Goal: Task Accomplishment & Management: Manage account settings

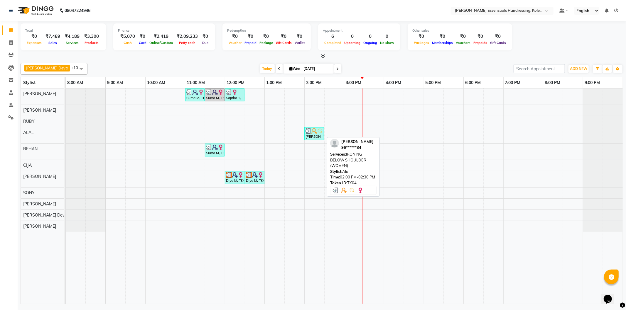
click at [313, 133] on img at bounding box center [314, 131] width 6 height 6
select select "3"
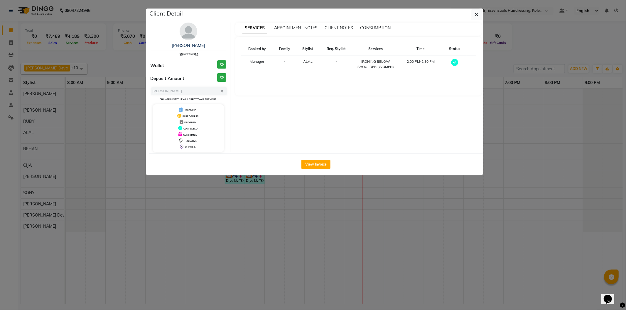
click at [318, 157] on div "View Invoice" at bounding box center [316, 164] width 334 height 21
click at [315, 163] on button "View Invoice" at bounding box center [315, 164] width 29 height 9
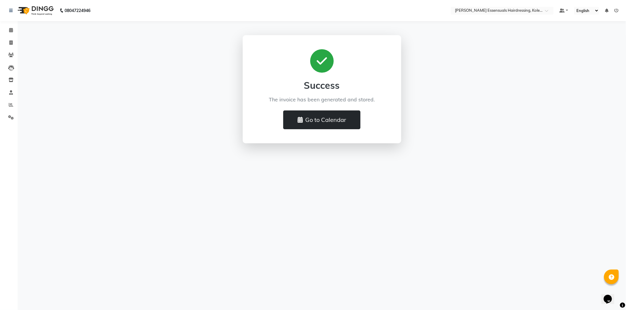
click at [307, 122] on button "Go to Calendar" at bounding box center [321, 120] width 77 height 19
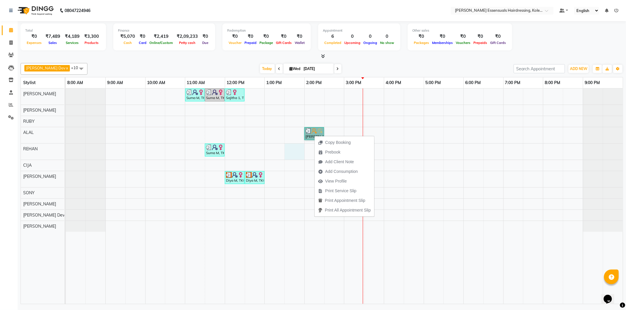
drag, startPoint x: 294, startPoint y: 145, endPoint x: 322, endPoint y: 140, distance: 28.4
click at [295, 145] on div "Suma M, TK01, 11:00 AM-11:30 AM, IRONING SHOULDER LENGHTH (WOMEN) Suma M, TK01,…" at bounding box center [344, 197] width 557 height 216
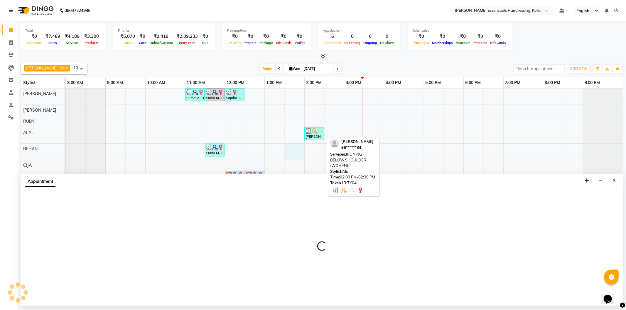
select select "79972"
select select "810"
select select "tentative"
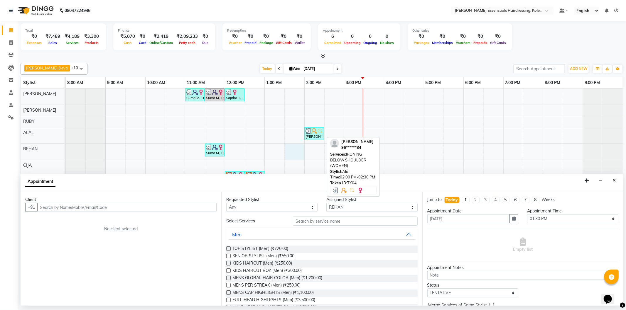
click at [315, 136] on div "[PERSON_NAME], TK04, 02:00 PM-02:30 PM, IRONING BELOW SHOULDER (WOMEN)" at bounding box center [314, 133] width 18 height 11
select select "3"
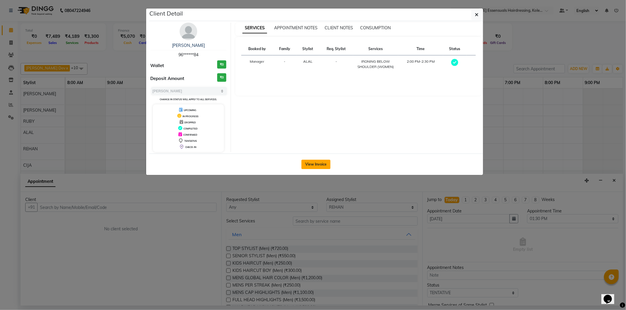
click at [321, 160] on button "View Invoice" at bounding box center [315, 164] width 29 height 9
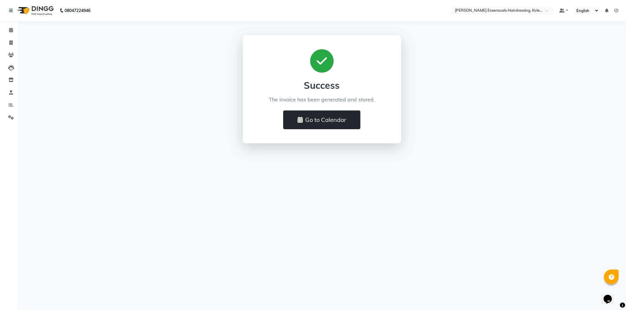
click at [301, 119] on icon at bounding box center [300, 120] width 5 height 6
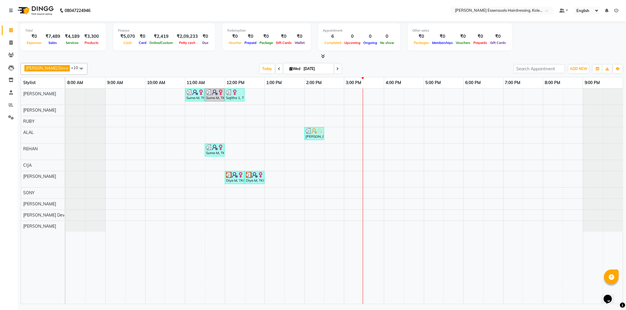
drag, startPoint x: 316, startPoint y: 136, endPoint x: 318, endPoint y: 161, distance: 25.0
click at [318, 161] on div "Suma M, TK01, 11:00 AM-11:30 AM, IRONING SHOULDER LENGHTH (WOMEN) Suma M, TK01,…" at bounding box center [344, 197] width 557 height 216
click at [212, 146] on img at bounding box center [215, 148] width 6 height 6
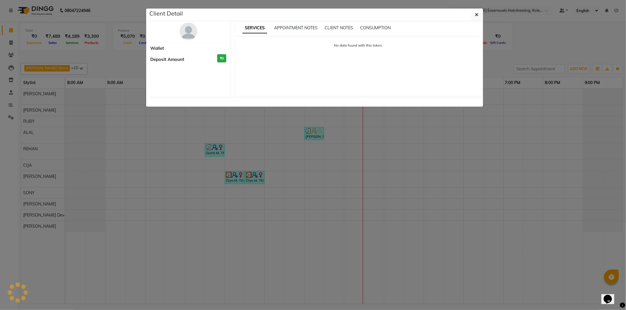
select select "3"
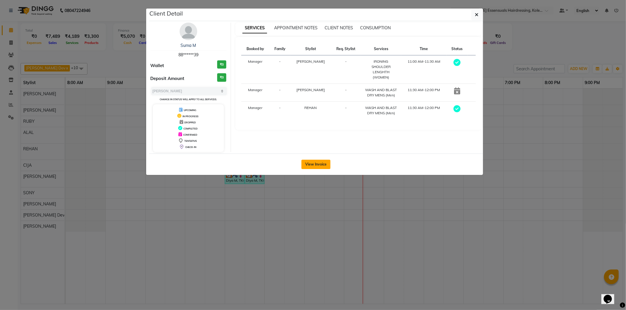
click at [320, 160] on button "View Invoice" at bounding box center [315, 164] width 29 height 9
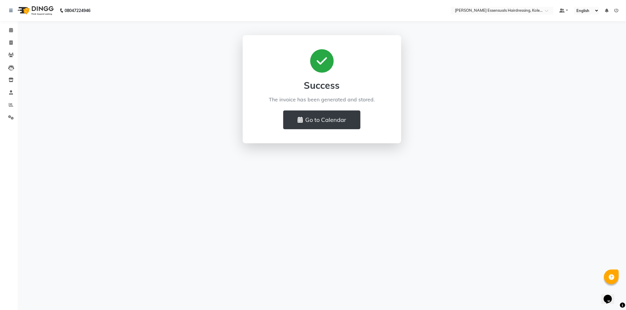
click at [1, 27] on li "Calendar" at bounding box center [9, 30] width 18 height 13
click at [11, 28] on span at bounding box center [11, 30] width 10 height 7
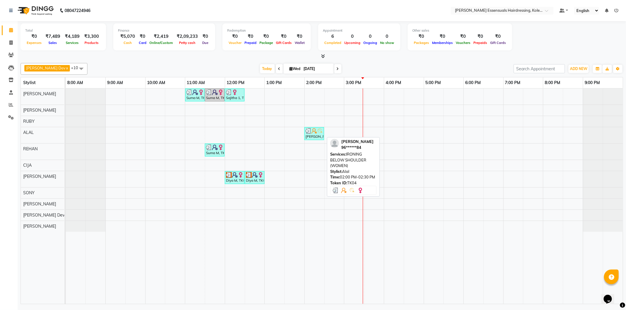
click at [315, 129] on img at bounding box center [314, 131] width 6 height 6
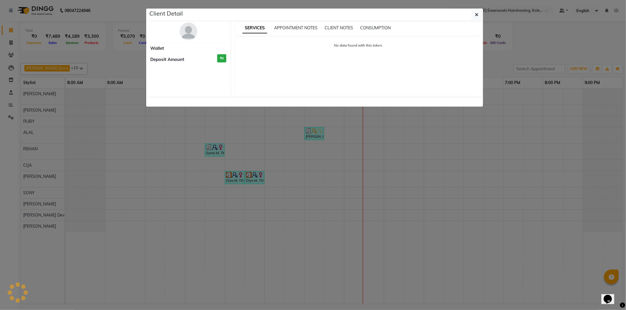
select select "3"
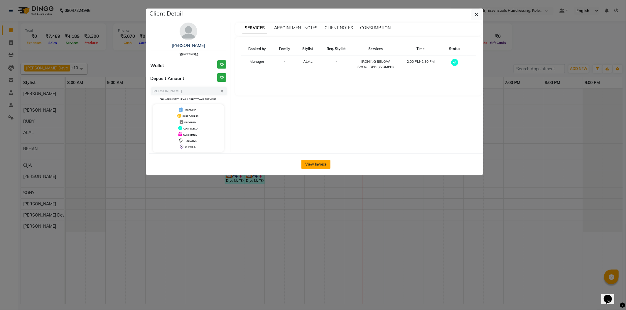
click at [325, 164] on button "View Invoice" at bounding box center [315, 164] width 29 height 9
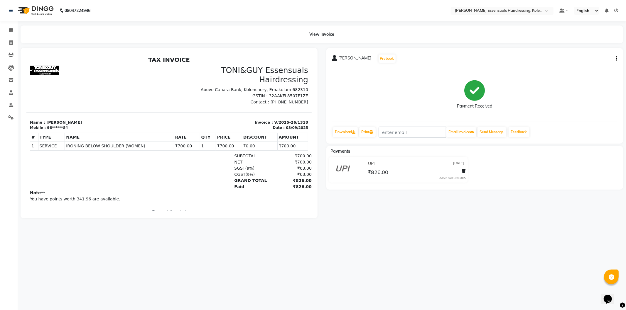
click at [617, 59] on icon "button" at bounding box center [616, 59] width 1 height 0
click at [601, 60] on div "Edit Invoice" at bounding box center [595, 58] width 23 height 7
select select "service"
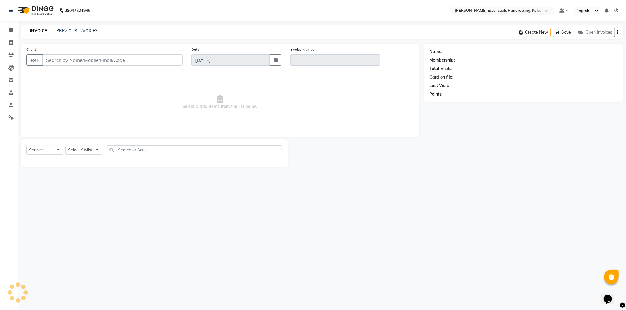
type input "96******84"
type input "V/2025-26/1318"
select select "1: Object"
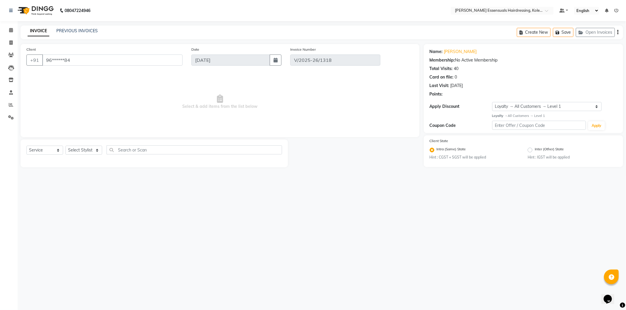
select select "select"
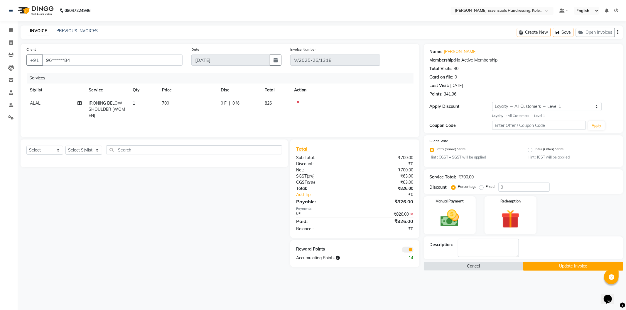
click at [36, 101] on span "ALAL" at bounding box center [35, 103] width 11 height 5
select select "79970"
drag, startPoint x: 45, startPoint y: 104, endPoint x: 44, endPoint y: 107, distance: 3.7
click at [45, 105] on select "Admin [PERSON_NAME] Dev [PERSON_NAME] [PERSON_NAME] [PERSON_NAME] Accountant [P…" at bounding box center [56, 104] width 52 height 9
select select "79967"
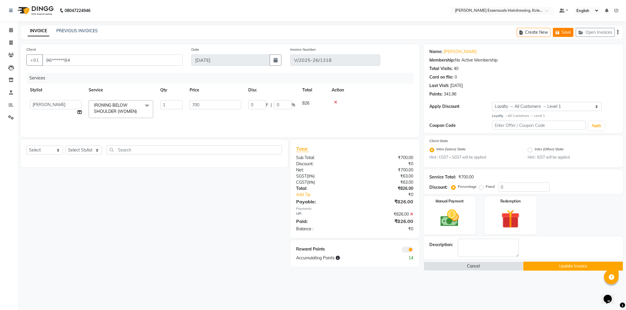
click at [565, 29] on button "Save" at bounding box center [563, 32] width 21 height 9
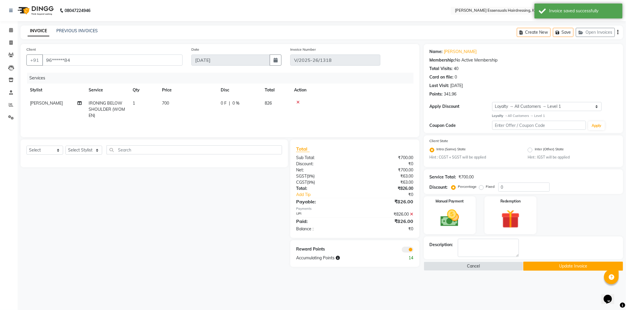
click at [555, 268] on button "Update Invoice" at bounding box center [573, 266] width 100 height 9
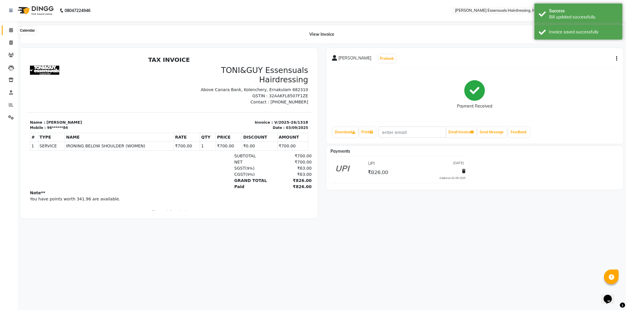
click at [12, 30] on icon at bounding box center [11, 30] width 4 height 4
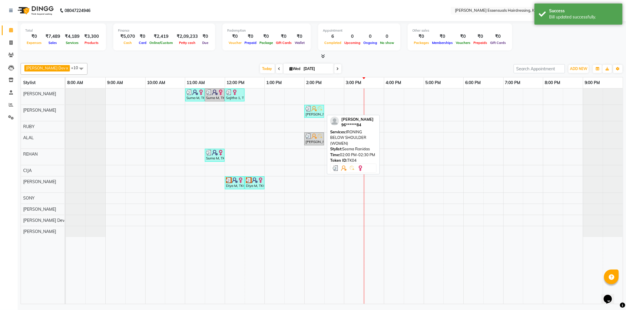
click at [314, 111] on img at bounding box center [314, 109] width 6 height 6
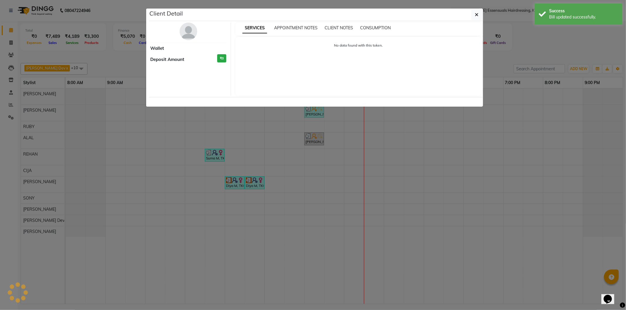
select select "3"
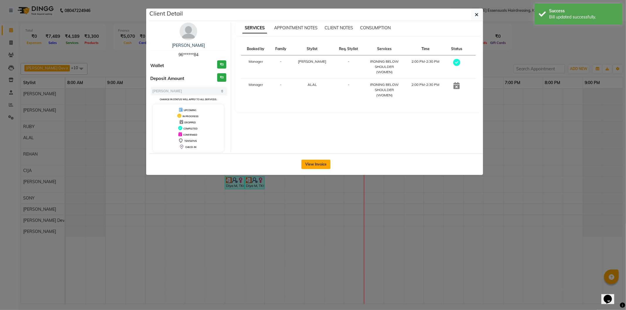
click at [305, 165] on button "View Invoice" at bounding box center [315, 164] width 29 height 9
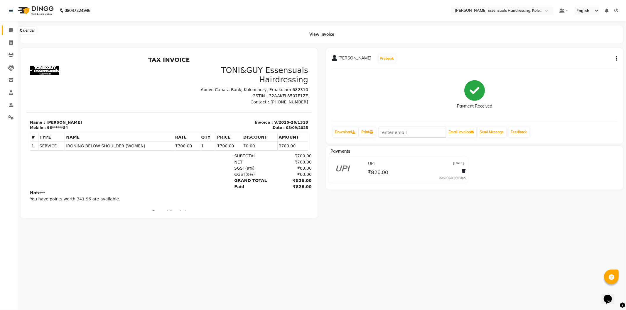
click at [10, 29] on icon at bounding box center [11, 30] width 4 height 4
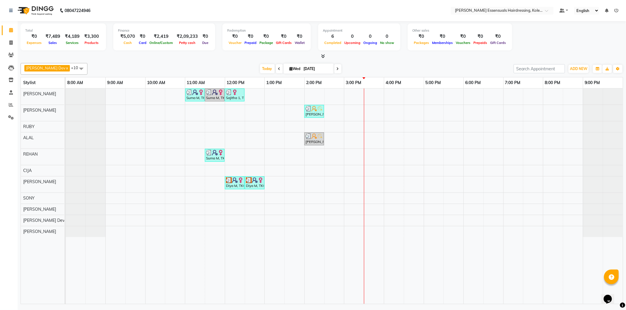
click at [364, 136] on div at bounding box center [364, 197] width 0 height 216
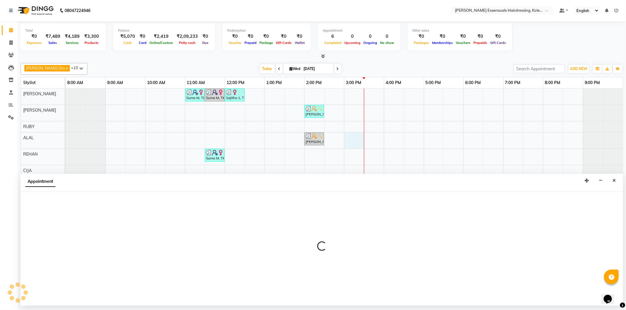
select select "79970"
select select "900"
select select "tentative"
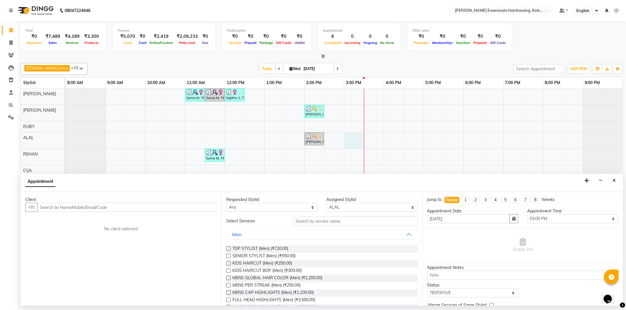
click at [369, 137] on div "Suma M, TK01, 11:00 AM-11:30 AM, IRONING SHOULDER LENGHTH (WOMEN) Suma M, TK01,…" at bounding box center [344, 197] width 557 height 216
click at [115, 210] on input "text" at bounding box center [126, 207] width 179 height 9
click at [49, 207] on input "904806248" at bounding box center [114, 207] width 155 height 9
type input "9048606248"
click at [200, 207] on span "Add Client" at bounding box center [205, 207] width 20 height 5
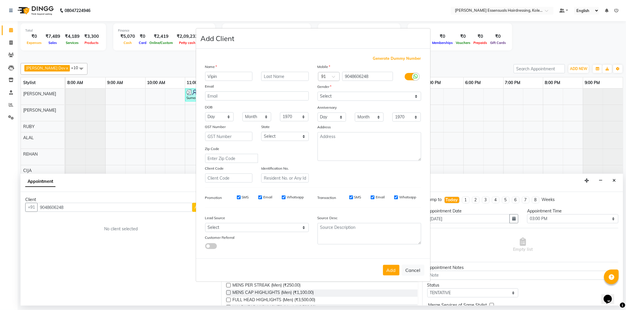
type input "Vipin"
type input "m"
type input "<"
type input "m"
type input "M"
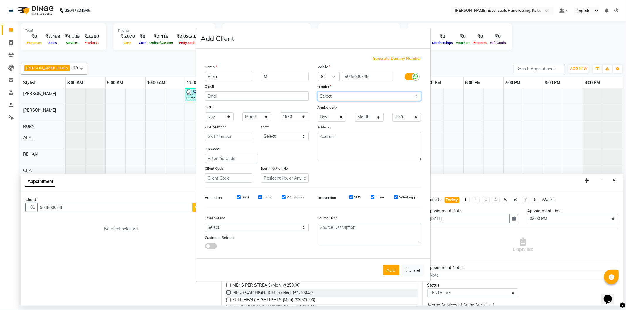
click at [334, 99] on select "Select [DEMOGRAPHIC_DATA] [DEMOGRAPHIC_DATA] Other Prefer Not To Say" at bounding box center [370, 96] width 104 height 9
select select "[DEMOGRAPHIC_DATA]"
click at [318, 92] on select "Select [DEMOGRAPHIC_DATA] [DEMOGRAPHIC_DATA] Other Prefer Not To Say" at bounding box center [370, 96] width 104 height 9
click at [393, 273] on button "Add" at bounding box center [391, 270] width 16 height 11
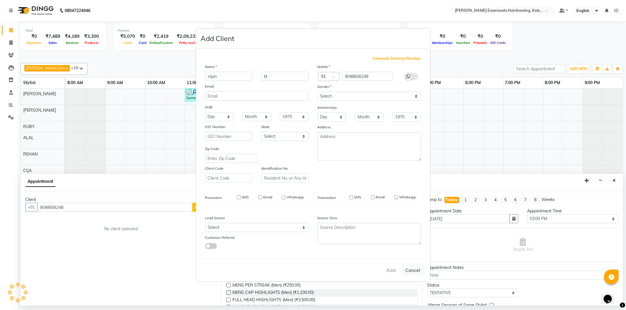
type input "90******48"
select select
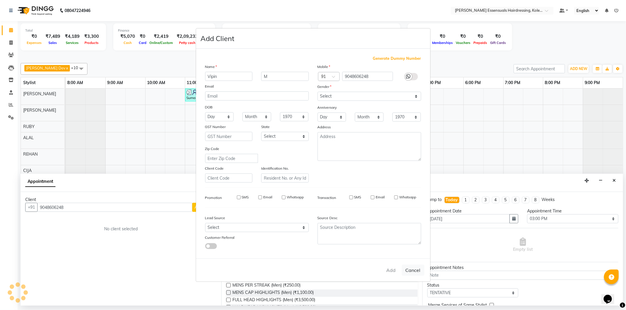
select select
checkbox input "false"
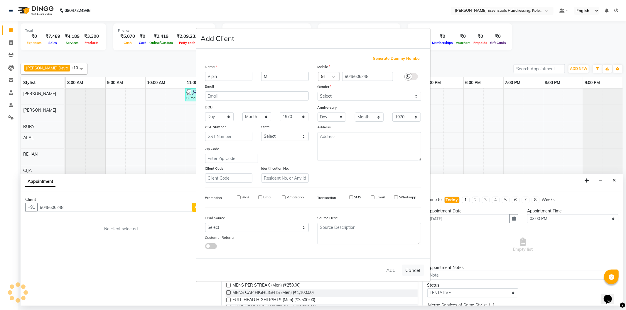
checkbox input "false"
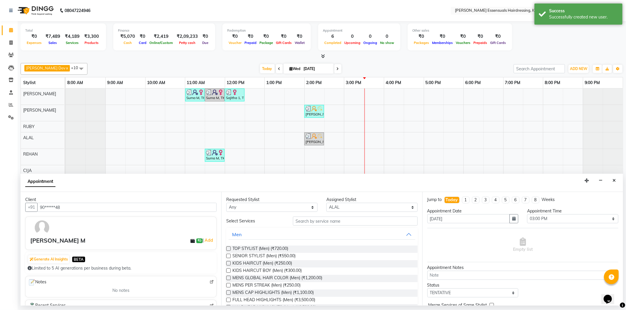
click at [227, 253] on div "SENIOR STYLIST (Men) (₹550.00)" at bounding box center [321, 256] width 191 height 7
click at [228, 256] on label at bounding box center [228, 256] width 4 height 4
click at [228, 256] on input "checkbox" at bounding box center [228, 257] width 4 height 4
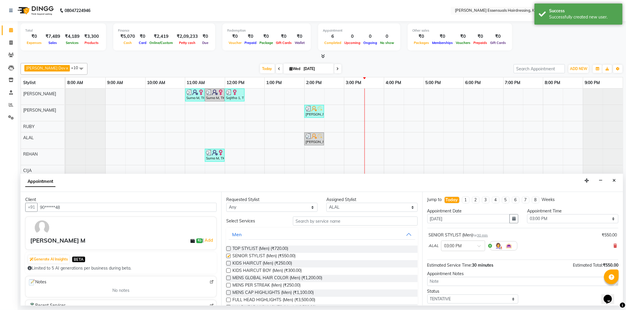
checkbox input "false"
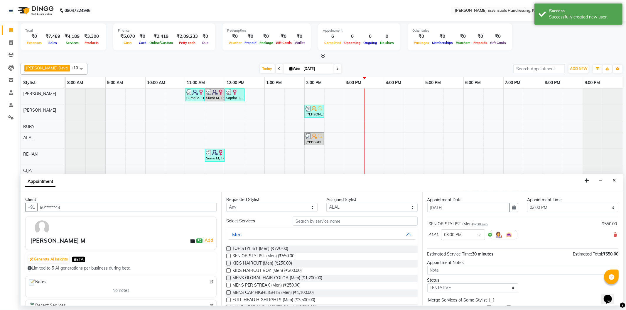
scroll to position [35, 0]
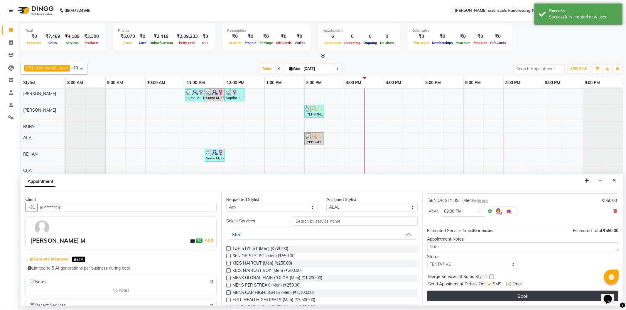
click at [553, 292] on button "Book" at bounding box center [522, 296] width 191 height 11
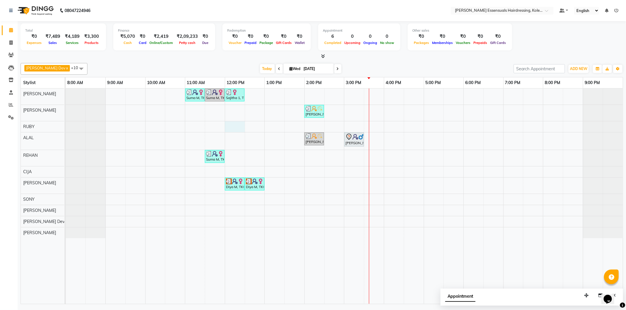
drag, startPoint x: 231, startPoint y: 198, endPoint x: 241, endPoint y: 252, distance: 54.7
click at [240, 249] on td at bounding box center [235, 197] width 20 height 216
click at [367, 160] on div "Suma M, TK01, 11:00 AM-11:30 AM, IRONING SHOULDER LENGHTH (WOMEN) Suma M, TK01,…" at bounding box center [344, 197] width 557 height 216
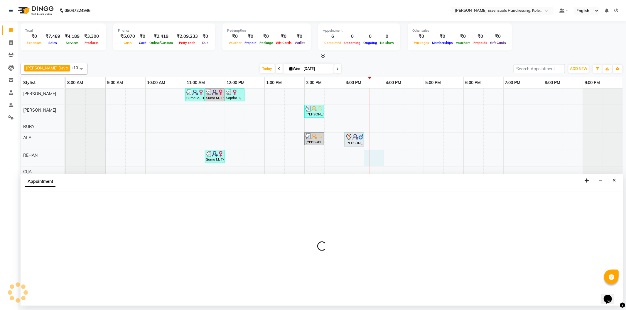
select select "79972"
select select "930"
select select "tentative"
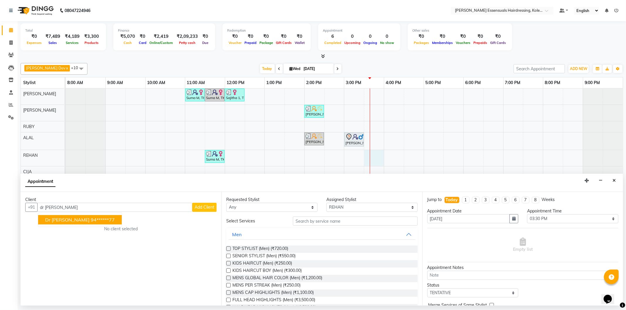
click at [66, 217] on button "Dr [PERSON_NAME] 94******77" at bounding box center [80, 219] width 84 height 9
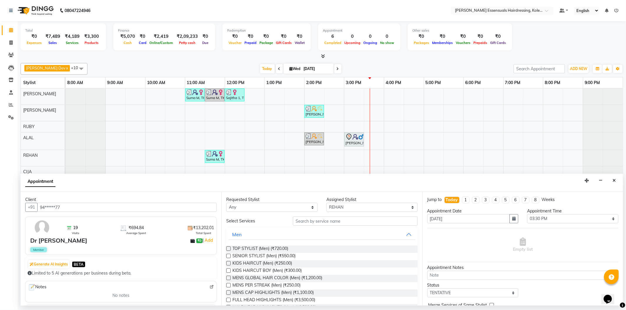
type input "94******77"
click at [228, 256] on label at bounding box center [228, 256] width 4 height 4
click at [228, 256] on input "checkbox" at bounding box center [228, 257] width 4 height 4
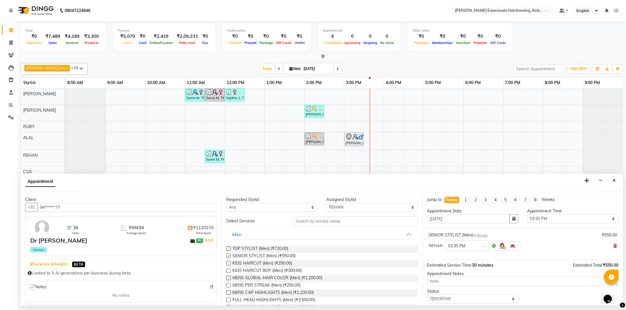
checkbox input "false"
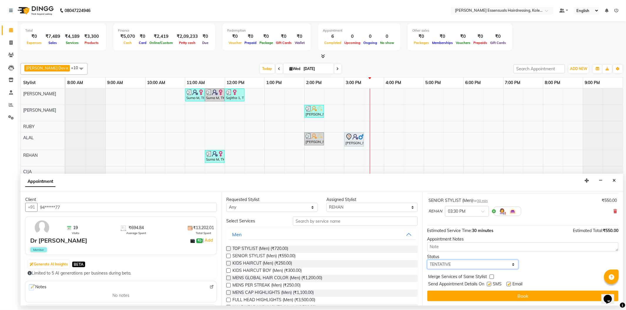
click at [453, 261] on select "Select TENTATIVE CONFIRM CHECK-IN UPCOMING" at bounding box center [472, 264] width 91 height 9
select select "check-in"
click at [427, 260] on select "Select TENTATIVE CONFIRM CHECK-IN UPCOMING" at bounding box center [472, 264] width 91 height 9
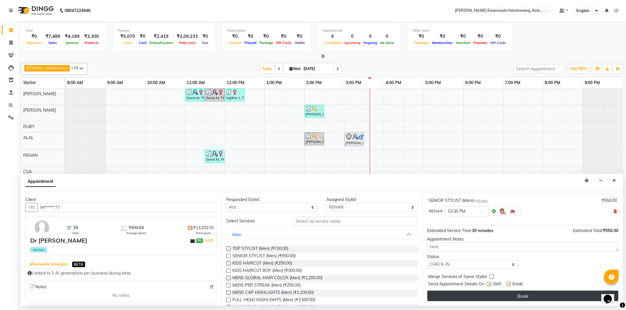
click at [467, 298] on button "Book" at bounding box center [522, 296] width 191 height 11
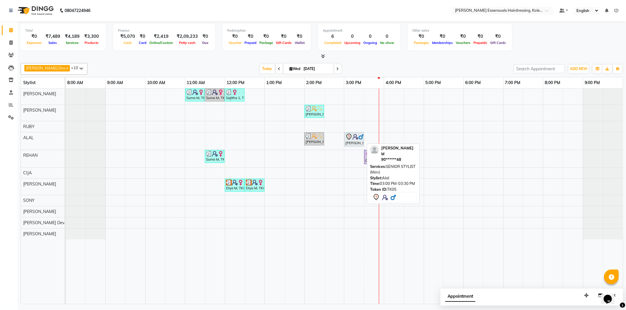
click at [357, 141] on div "[PERSON_NAME] M, TK05, 03:00 PM-03:30 PM, SENIOR STYLIST (Men)" at bounding box center [354, 140] width 18 height 12
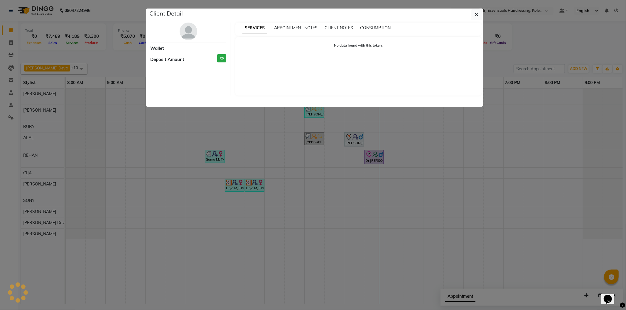
select select "7"
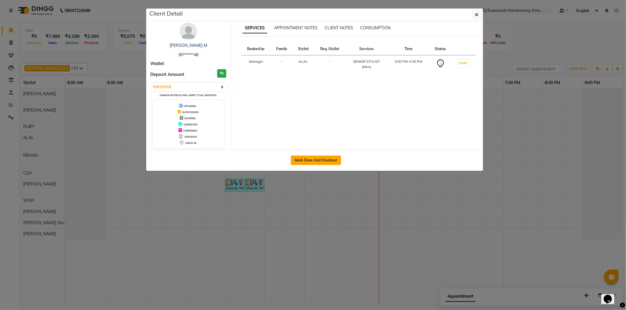
click at [328, 163] on button "Mark Done And Checkout" at bounding box center [316, 160] width 50 height 9
select select "8281"
select select "service"
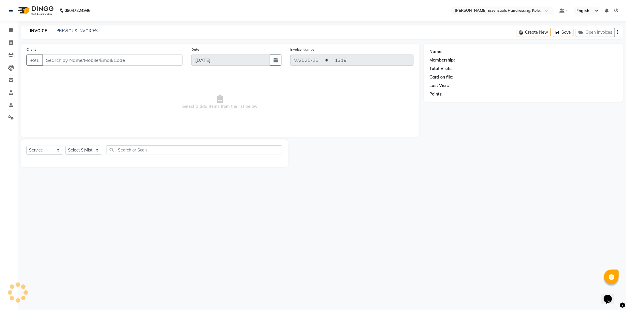
type input "90******48"
select select "79970"
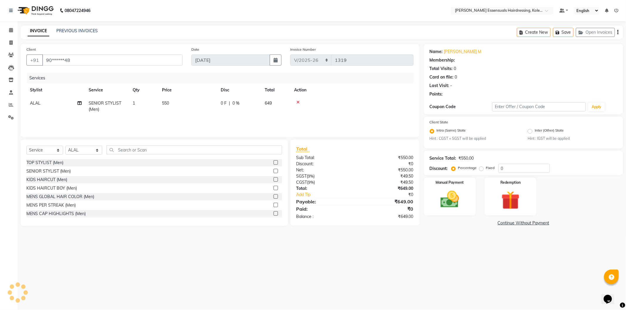
select select "1: Object"
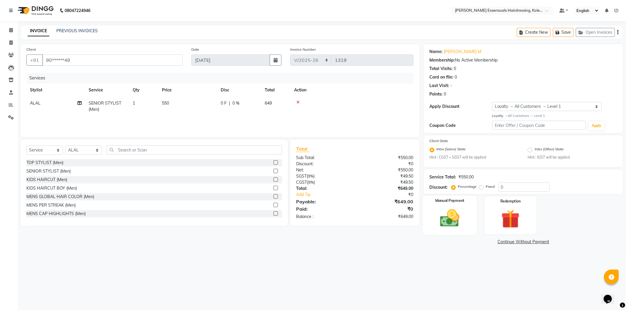
click at [454, 213] on img at bounding box center [449, 218] width 31 height 22
click at [503, 242] on span "UPI" at bounding box center [500, 242] width 9 height 7
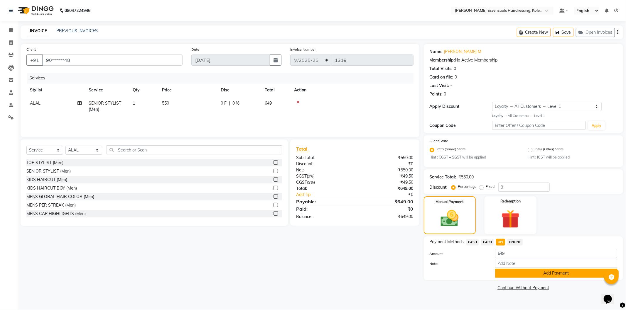
click at [507, 276] on button "Add Payment" at bounding box center [556, 273] width 122 height 9
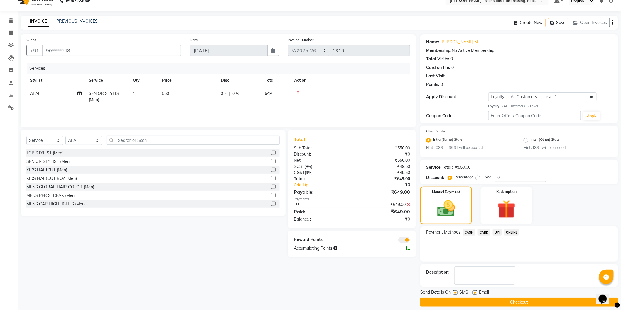
scroll to position [15, 0]
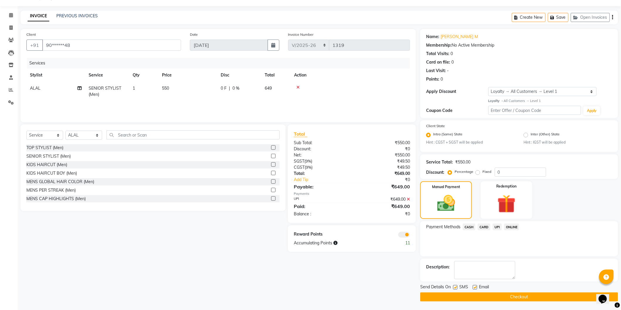
click at [506, 298] on button "Checkout" at bounding box center [519, 297] width 198 height 9
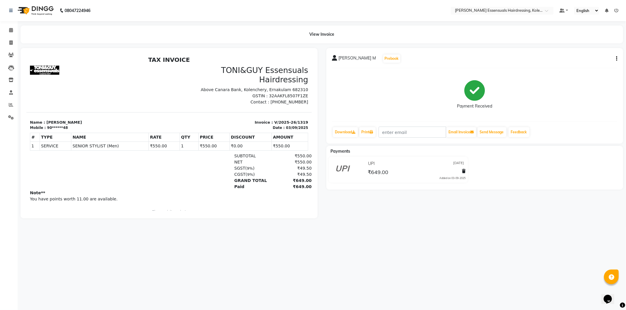
click at [11, 25] on li "Calendar" at bounding box center [9, 30] width 18 height 13
click at [11, 28] on icon at bounding box center [11, 30] width 4 height 4
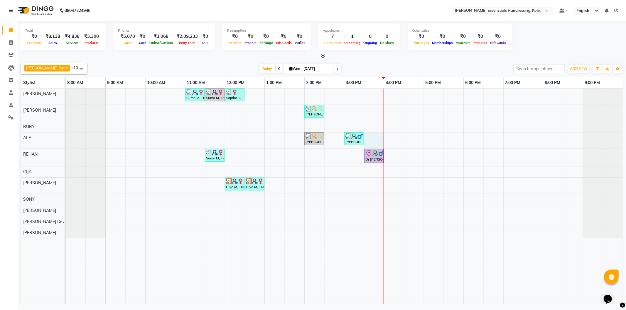
click at [383, 136] on div "Suma M, TK01, 11:00 AM-11:30 AM, IRONING SHOULDER LENGHTH (WOMEN) Suma M, TK01,…" at bounding box center [344, 197] width 557 height 216
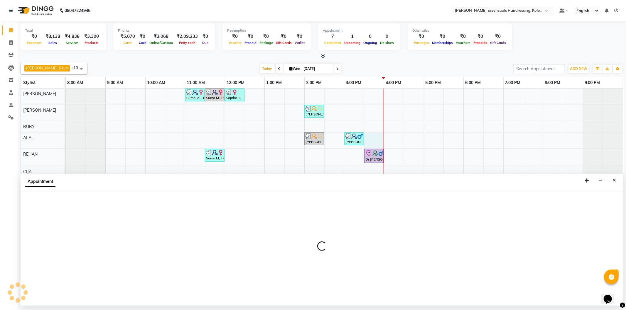
select select "79970"
select select "tentative"
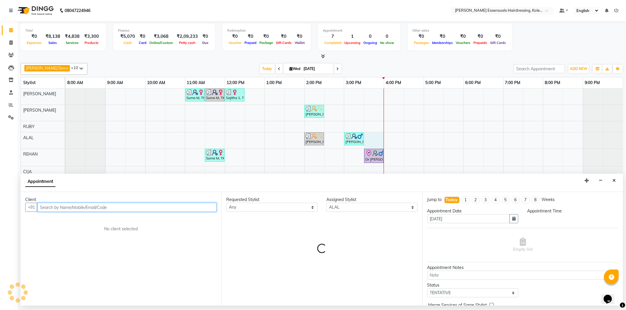
select select "930"
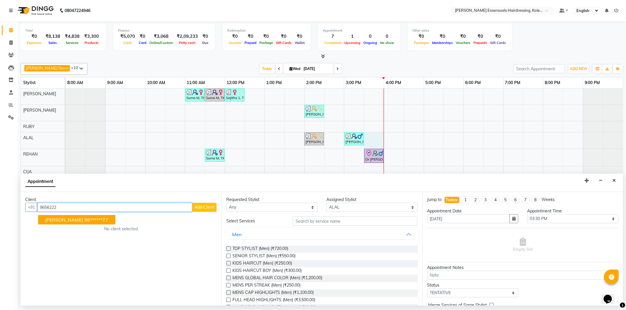
click at [95, 224] on button "[PERSON_NAME] 96******77" at bounding box center [76, 219] width 77 height 9
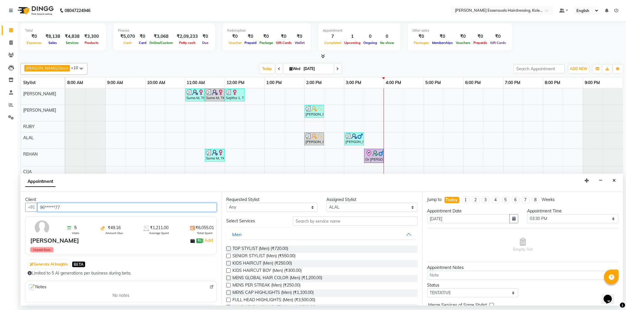
type input "96******77"
click at [227, 254] on label at bounding box center [228, 256] width 4 height 4
click at [227, 255] on input "checkbox" at bounding box center [228, 257] width 4 height 4
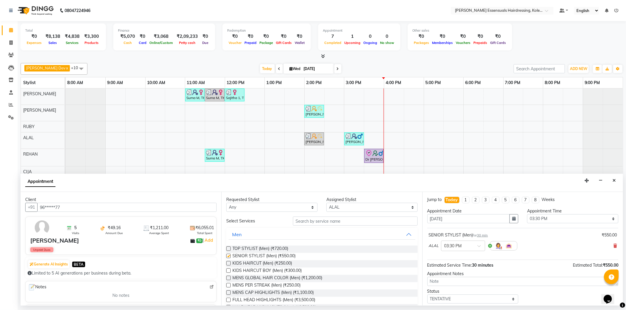
checkbox input "false"
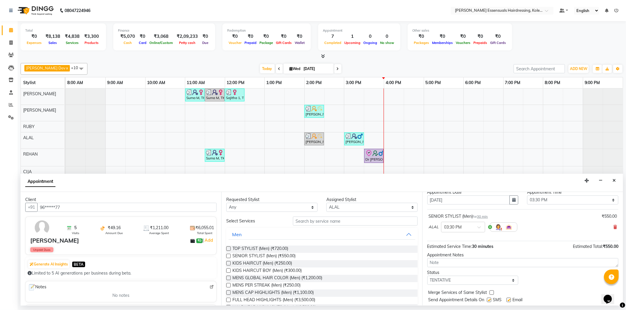
scroll to position [35, 0]
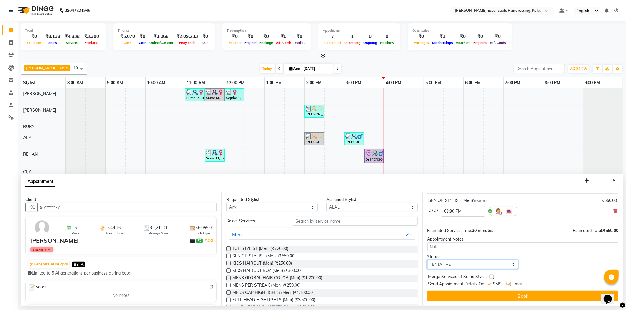
click at [453, 261] on select "Select TENTATIVE CONFIRM CHECK-IN UPCOMING" at bounding box center [472, 264] width 91 height 9
select select "check-in"
click at [427, 260] on select "Select TENTATIVE CONFIRM CHECK-IN UPCOMING" at bounding box center [472, 264] width 91 height 9
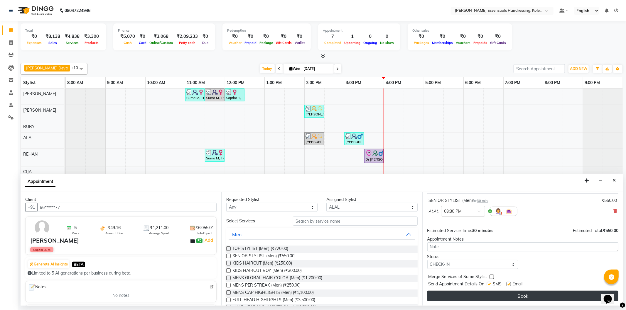
click at [448, 296] on button "Book" at bounding box center [522, 296] width 191 height 11
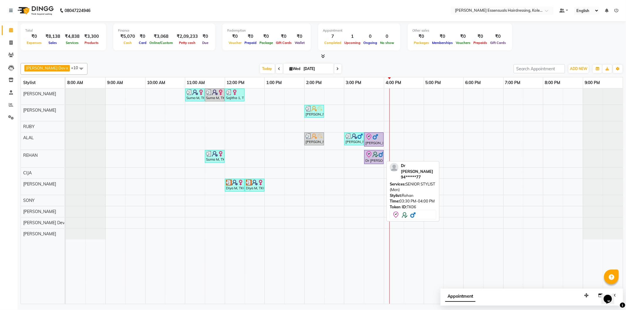
click at [374, 157] on img at bounding box center [375, 155] width 6 height 6
select select "8"
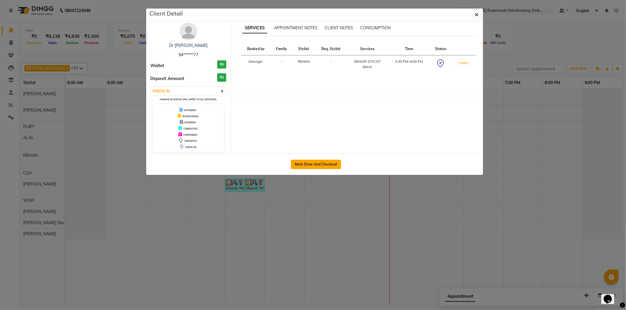
click at [319, 166] on button "Mark Done And Checkout" at bounding box center [316, 164] width 50 height 9
select select "8281"
select select "service"
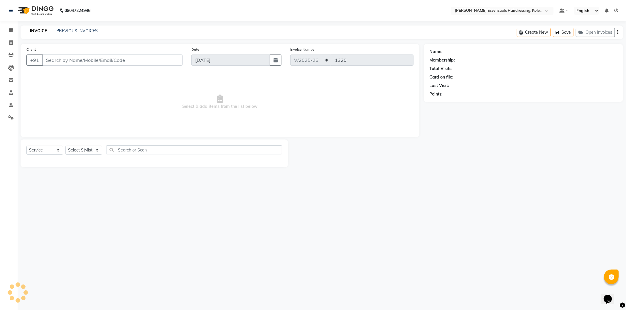
type input "94******77"
select select "79972"
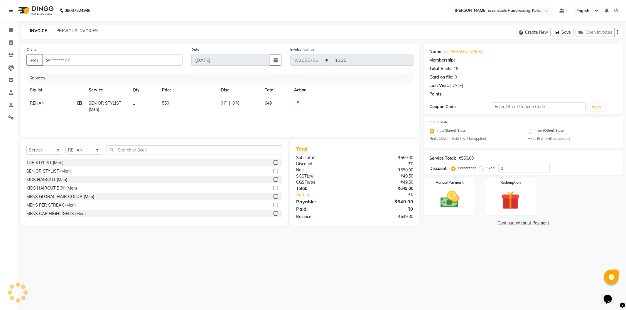
select select "2: Object"
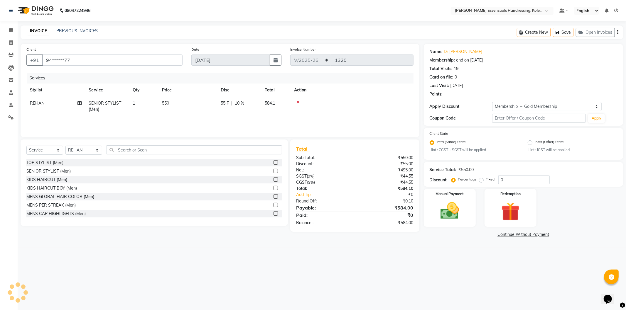
type input "10"
click at [129, 151] on input "text" at bounding box center [194, 150] width 175 height 9
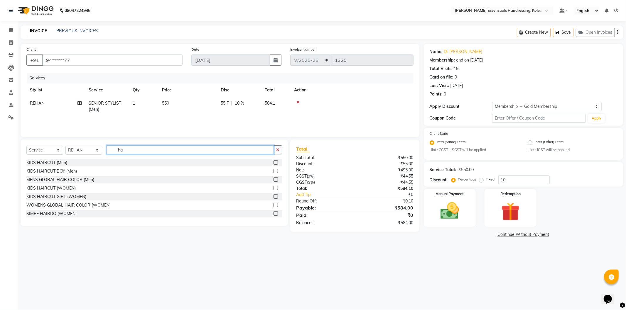
type input "h"
type input "spa"
click at [274, 169] on label at bounding box center [276, 171] width 4 height 4
click at [274, 170] on input "checkbox" at bounding box center [276, 172] width 4 height 4
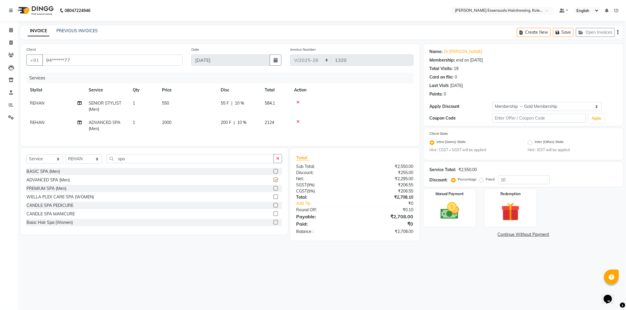
checkbox input "false"
click at [165, 122] on span "2000" at bounding box center [166, 122] width 9 height 5
select select "79972"
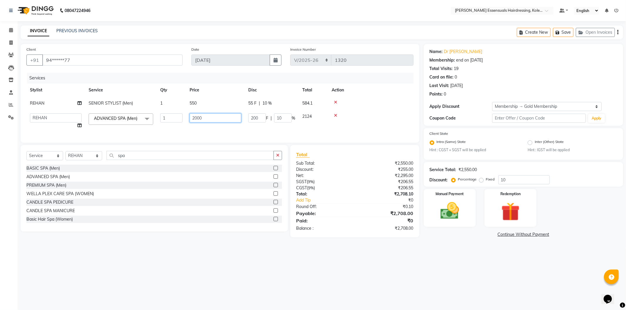
drag, startPoint x: 225, startPoint y: 119, endPoint x: 151, endPoint y: 116, distance: 74.6
click at [151, 116] on tr "Admin [PERSON_NAME] Dev [PERSON_NAME] [PERSON_NAME] [PERSON_NAME] Accountant [P…" at bounding box center [219, 121] width 387 height 22
type input "2500"
click at [215, 102] on td "550" at bounding box center [215, 103] width 59 height 13
select select "79972"
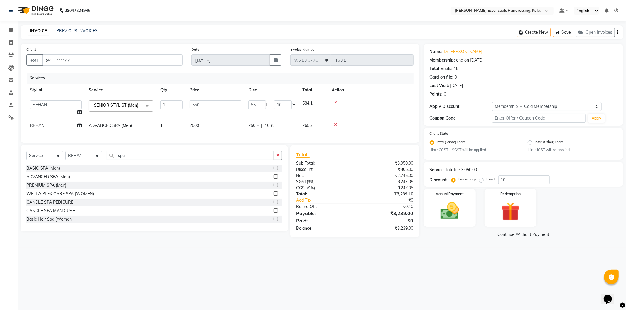
click at [228, 82] on div "Services" at bounding box center [222, 78] width 391 height 11
drag, startPoint x: 140, startPoint y: 162, endPoint x: 110, endPoint y: 162, distance: 29.3
click at [110, 160] on input "spa" at bounding box center [190, 155] width 167 height 9
click at [198, 123] on span "2500" at bounding box center [194, 125] width 9 height 5
select select "79972"
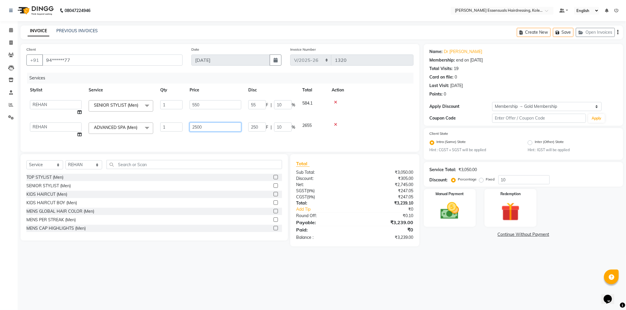
click at [194, 126] on input "2500" at bounding box center [216, 127] width 52 height 9
type input "1500"
click at [114, 171] on div "Select Service Product Membership Package Voucher Prepaid Gift Card Select Styl…" at bounding box center [154, 197] width 267 height 87
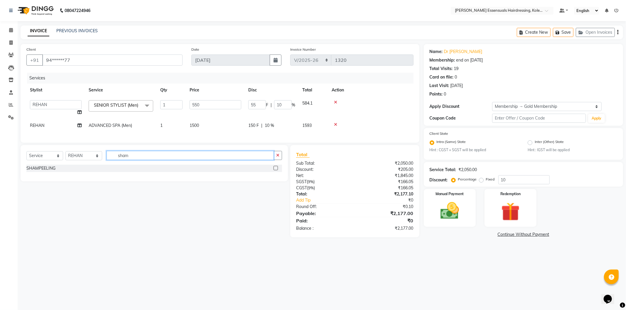
type input "sham"
click at [277, 171] on label at bounding box center [276, 168] width 4 height 4
click at [277, 171] on input "checkbox" at bounding box center [276, 169] width 4 height 4
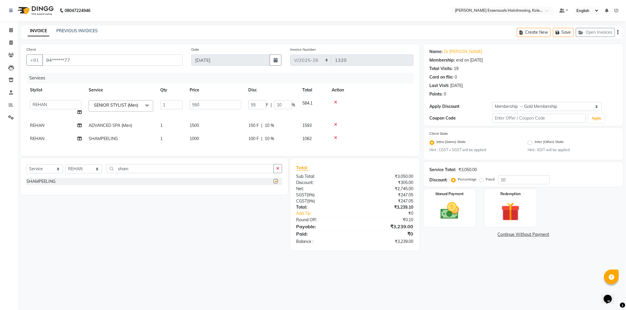
checkbox input "false"
click at [556, 34] on icon "button" at bounding box center [559, 33] width 6 height 4
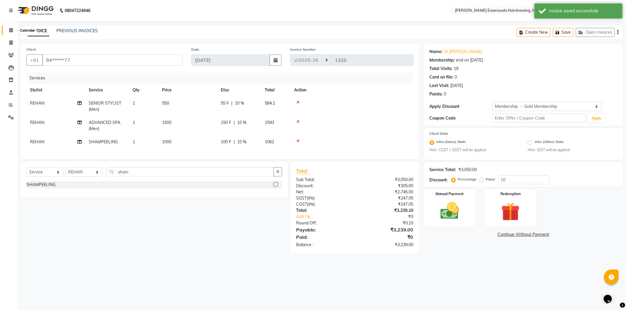
click at [11, 33] on span at bounding box center [11, 30] width 10 height 7
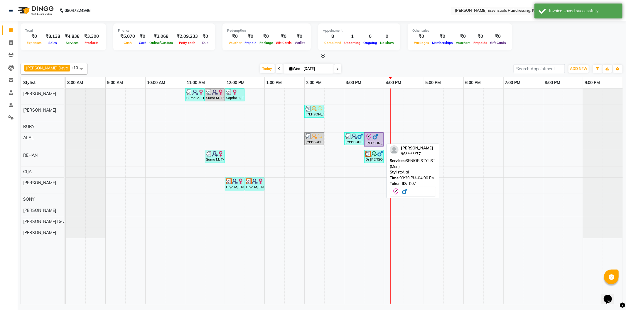
click at [374, 142] on div "[PERSON_NAME], TK07, 03:30 PM-04:00 PM, SENIOR STYLIST (Men)" at bounding box center [374, 140] width 18 height 12
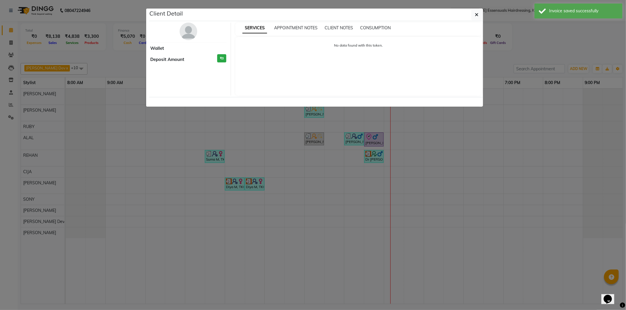
select select "8"
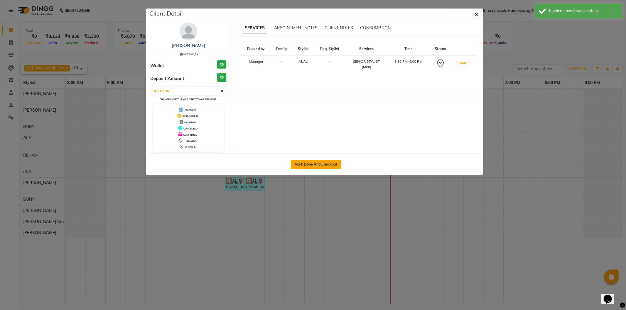
click at [333, 168] on button "Mark Done And Checkout" at bounding box center [316, 164] width 50 height 9
select select "8281"
select select "service"
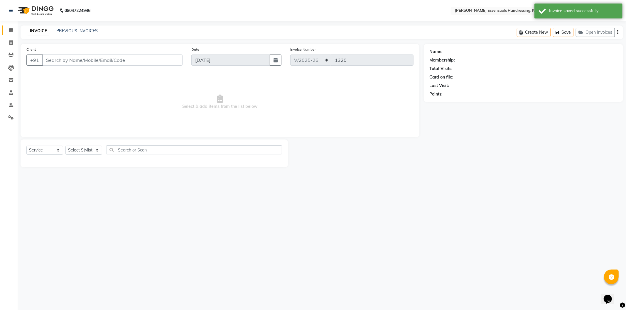
type input "96******77"
select select "79970"
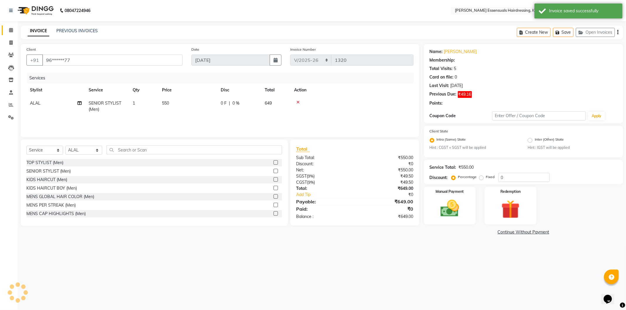
select select "1: Object"
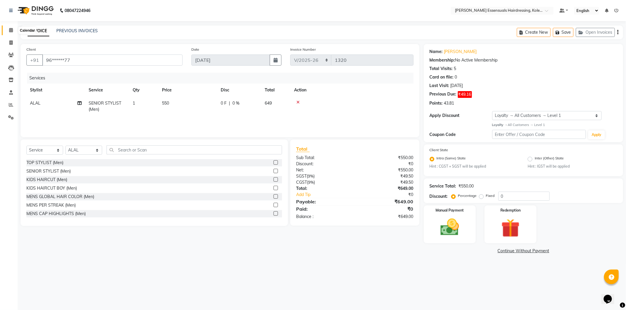
click at [11, 31] on icon at bounding box center [11, 30] width 4 height 4
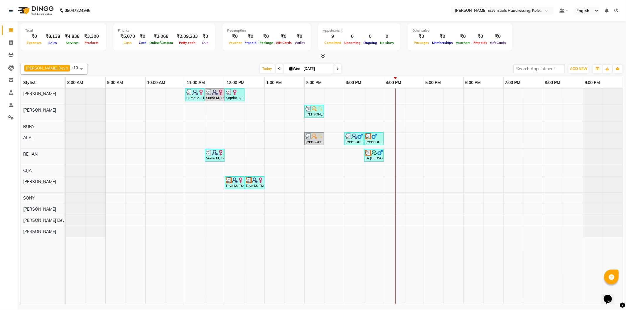
click at [395, 182] on div at bounding box center [395, 197] width 0 height 216
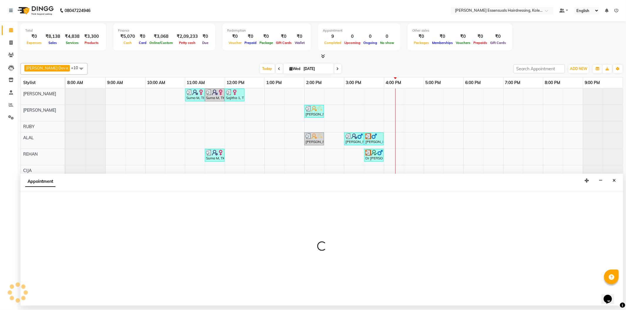
click at [395, 182] on div "Appointment" at bounding box center [322, 183] width 602 height 18
select select "79974"
select select "tentative"
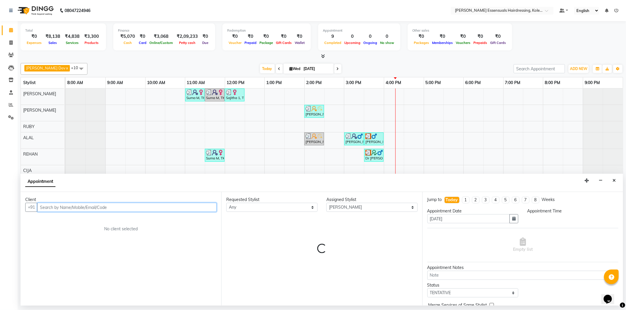
select select "960"
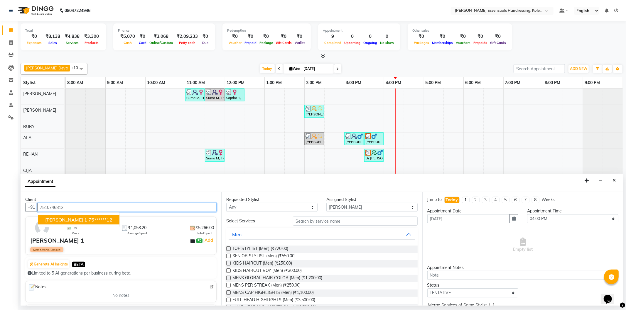
click at [69, 220] on button "[PERSON_NAME] 1 75******12" at bounding box center [78, 219] width 81 height 9
type input "75******12"
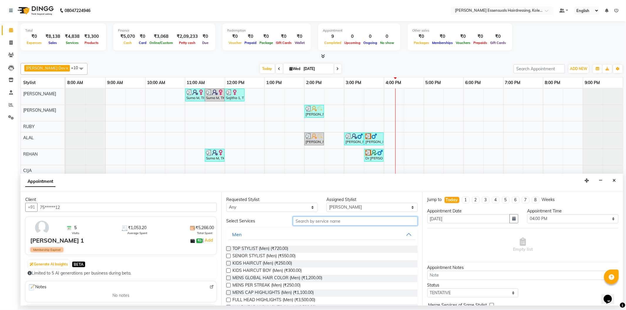
click at [308, 223] on input "text" at bounding box center [355, 221] width 124 height 9
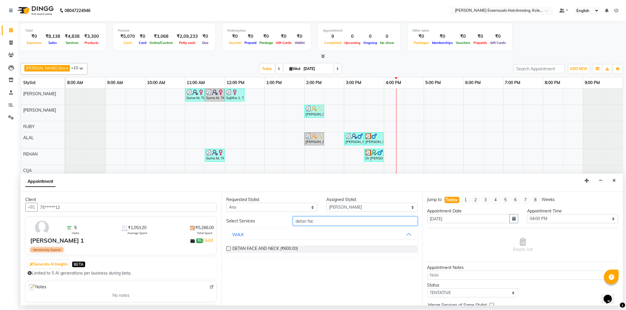
type input "detan fac"
click at [228, 248] on label at bounding box center [228, 249] width 4 height 4
click at [228, 248] on input "checkbox" at bounding box center [228, 250] width 4 height 4
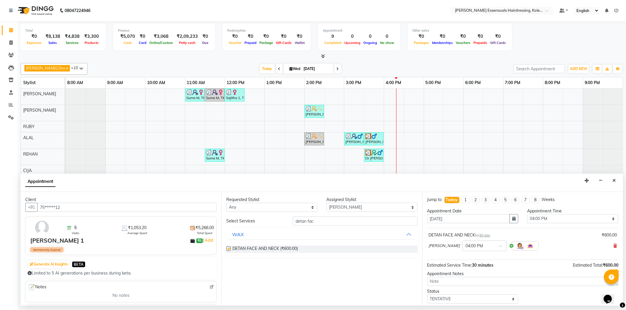
checkbox input "false"
drag, startPoint x: 322, startPoint y: 223, endPoint x: 257, endPoint y: 221, distance: 64.3
click at [257, 221] on div "Select Services detan fac" at bounding box center [322, 221] width 200 height 9
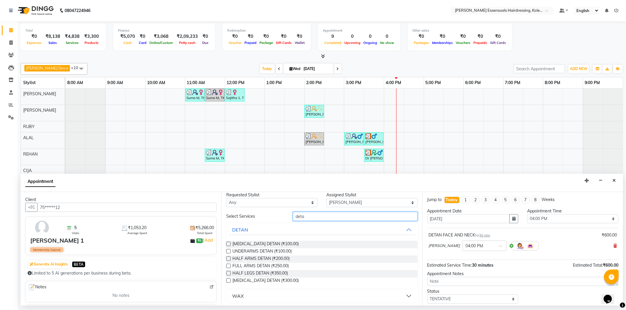
scroll to position [6, 0]
type input "deta"
click at [229, 271] on label at bounding box center [228, 272] width 4 height 4
click at [229, 271] on input "checkbox" at bounding box center [228, 273] width 4 height 4
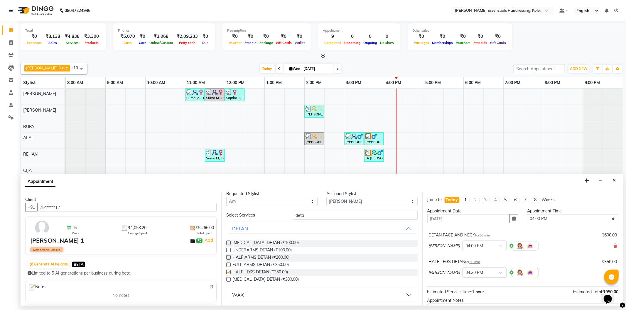
checkbox input "false"
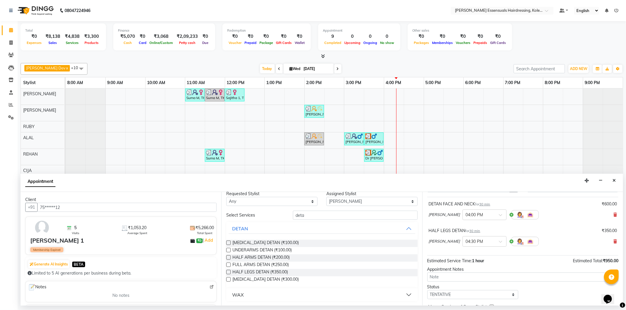
scroll to position [62, 0]
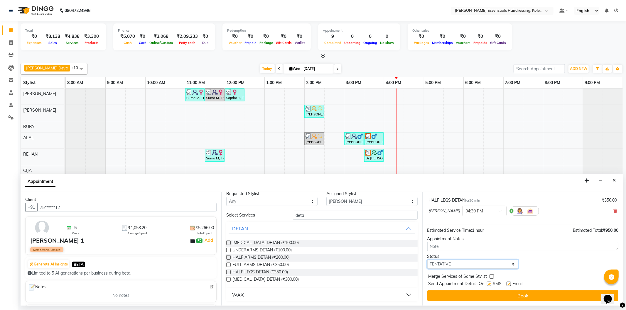
click at [467, 264] on select "Select TENTATIVE CONFIRM CHECK-IN UPCOMING" at bounding box center [472, 264] width 91 height 9
select select "check-in"
click at [427, 260] on select "Select TENTATIVE CONFIRM CHECK-IN UPCOMING" at bounding box center [472, 264] width 91 height 9
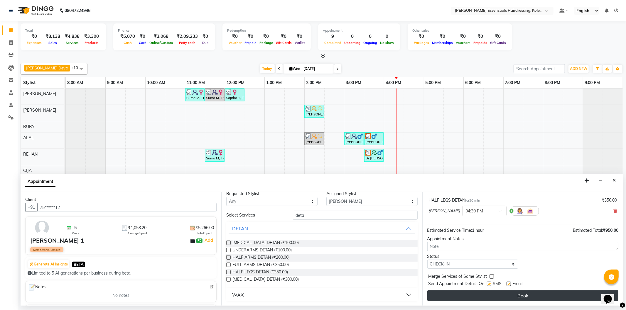
click at [468, 298] on button "Book" at bounding box center [522, 296] width 191 height 11
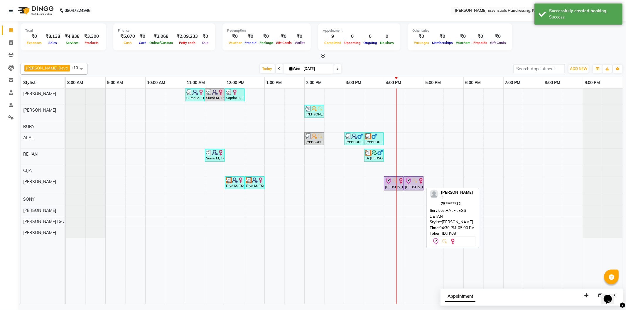
click at [413, 183] on img at bounding box center [415, 181] width 6 height 6
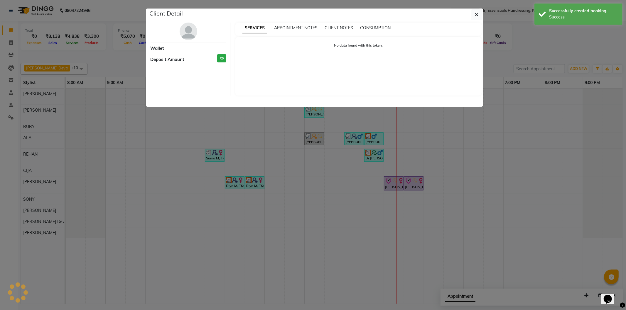
select select "8"
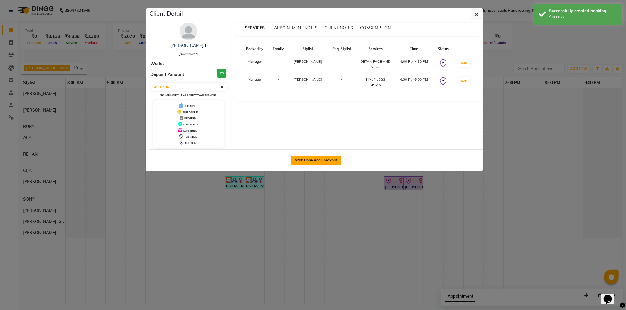
click at [311, 159] on button "Mark Done And Checkout" at bounding box center [316, 160] width 50 height 9
select select "8281"
select select "service"
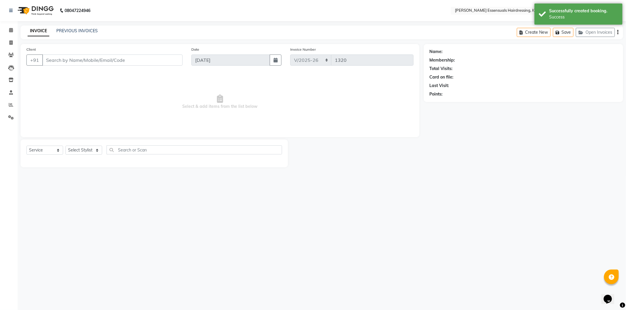
type input "75******12"
select select "79974"
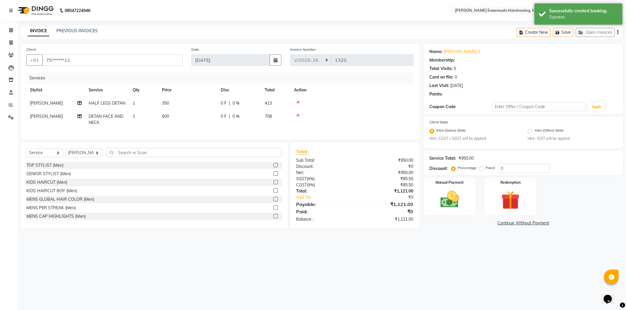
select select "1: Object"
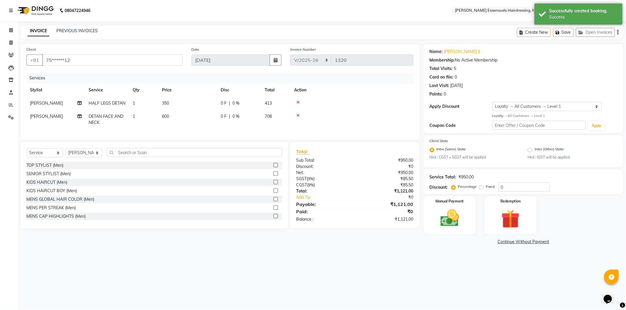
click at [162, 102] on span "350" at bounding box center [165, 103] width 7 height 5
select select "79974"
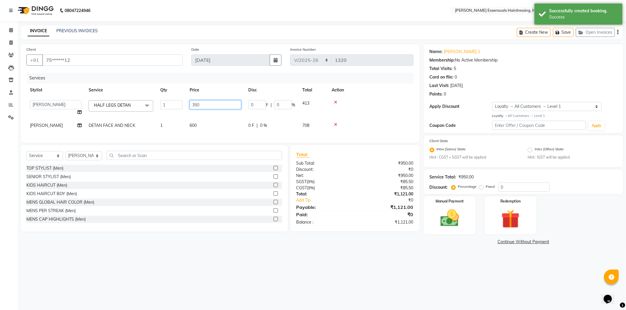
drag, startPoint x: 213, startPoint y: 106, endPoint x: 168, endPoint y: 98, distance: 45.9
click at [168, 98] on tr "Admin [PERSON_NAME] Dev [PERSON_NAME] [PERSON_NAME] [PERSON_NAME] Accountant [P…" at bounding box center [219, 108] width 387 height 22
type input "600"
click at [222, 90] on tr "Stylist Service Qty Price Disc Total Action" at bounding box center [219, 90] width 387 height 13
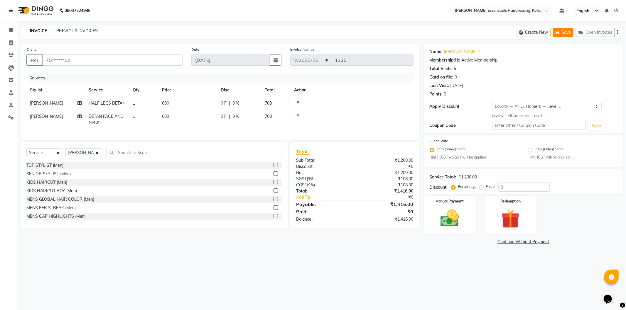
click at [568, 29] on button "Save" at bounding box center [563, 32] width 21 height 9
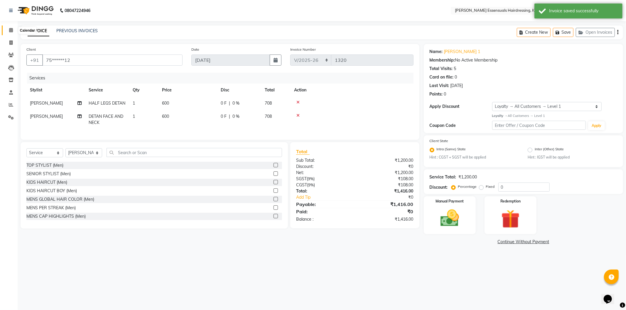
click at [11, 30] on icon at bounding box center [11, 30] width 4 height 4
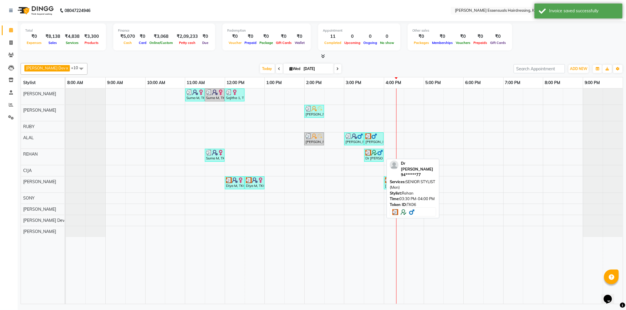
click at [375, 153] on img at bounding box center [374, 153] width 6 height 6
select select "3"
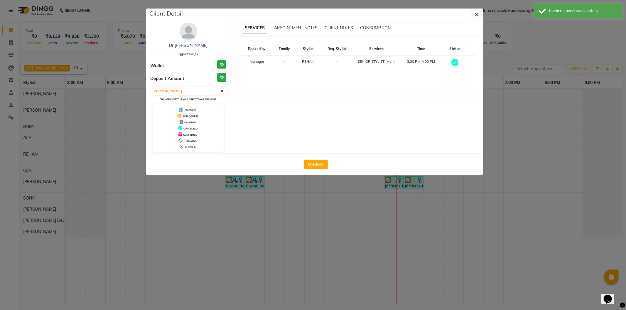
click at [545, 118] on ngb-modal-window "Client Detail Dr [PERSON_NAME] 94******77 Wallet ₹0 Deposit Amount ₹0 Select MA…" at bounding box center [313, 155] width 626 height 310
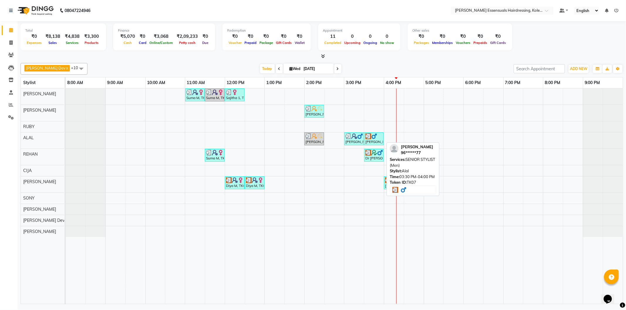
click at [374, 137] on img at bounding box center [374, 137] width 6 height 6
select select "3"
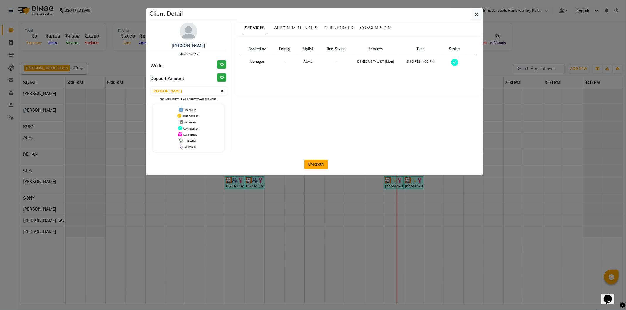
click at [322, 161] on button "Checkout" at bounding box center [315, 164] width 23 height 9
select select "8281"
select select "service"
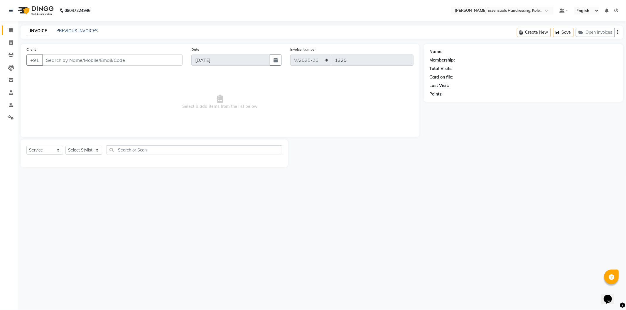
type input "96******77"
select select "79970"
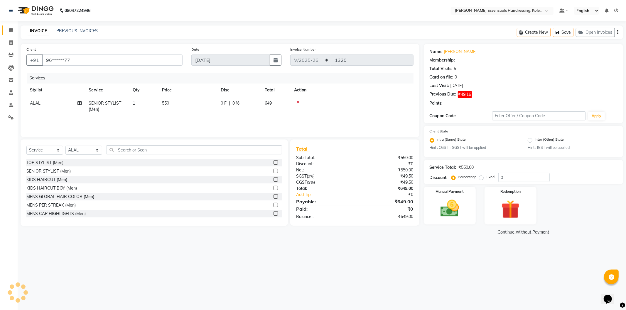
select select "1: Object"
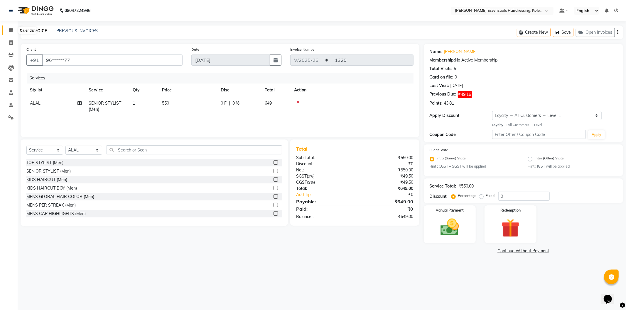
click at [9, 31] on icon at bounding box center [11, 30] width 4 height 4
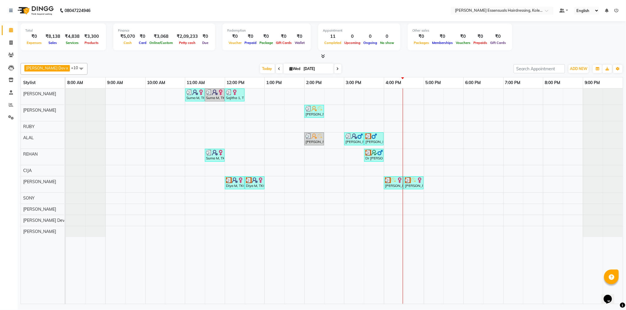
click at [400, 111] on div "Suma M, TK01, 11:00 AM-11:30 AM, IRONING SHOULDER LENGHTH (WOMEN) Suma M, TK01,…" at bounding box center [344, 197] width 557 height 216
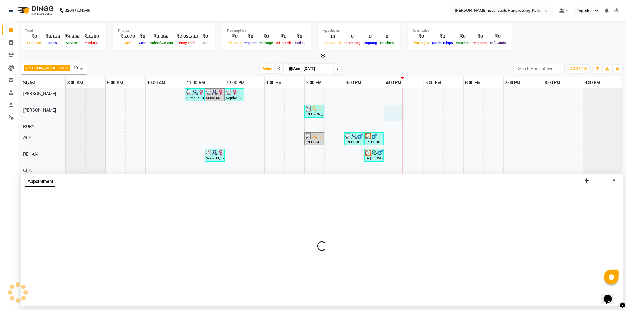
select select "79967"
select select "tentative"
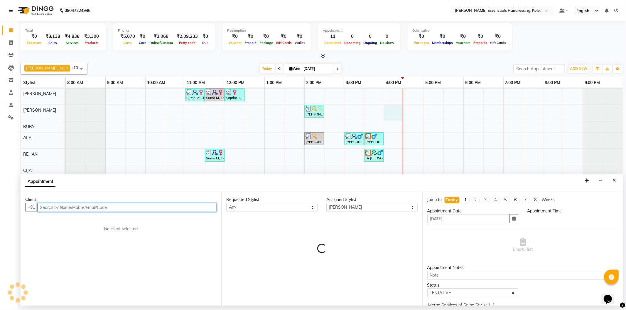
select select "960"
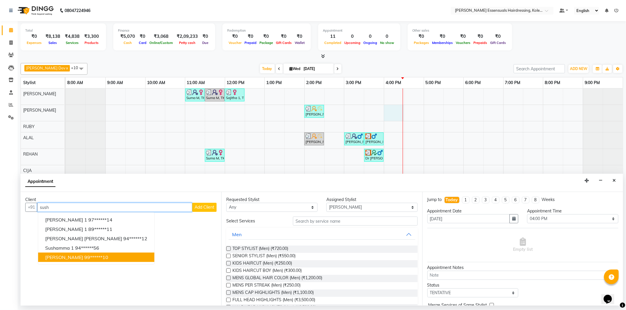
click at [97, 261] on button "Susheela S 99******10" at bounding box center [96, 257] width 116 height 9
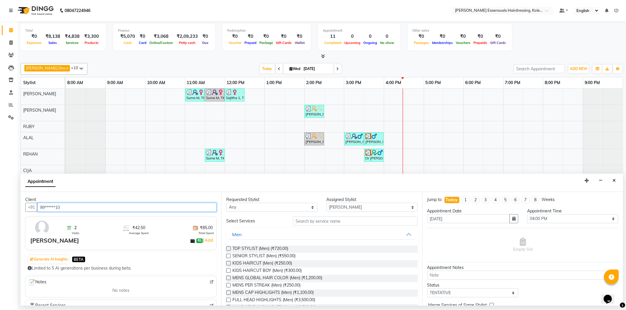
type input "99******10"
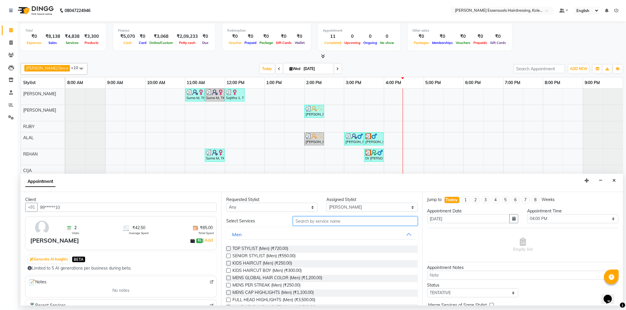
click at [305, 221] on input "text" at bounding box center [355, 221] width 124 height 9
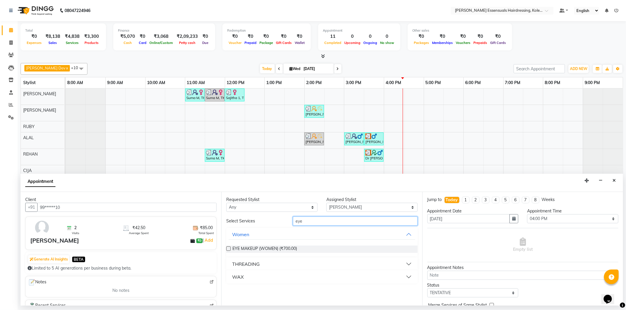
type input "eye"
click at [256, 263] on div "THREADING" at bounding box center [246, 264] width 28 height 7
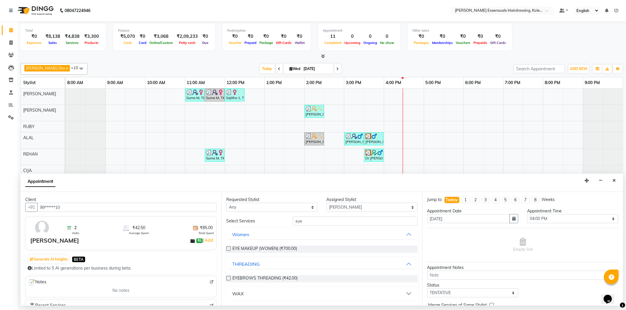
click at [229, 280] on label at bounding box center [228, 278] width 4 height 4
click at [229, 280] on input "checkbox" at bounding box center [228, 279] width 4 height 4
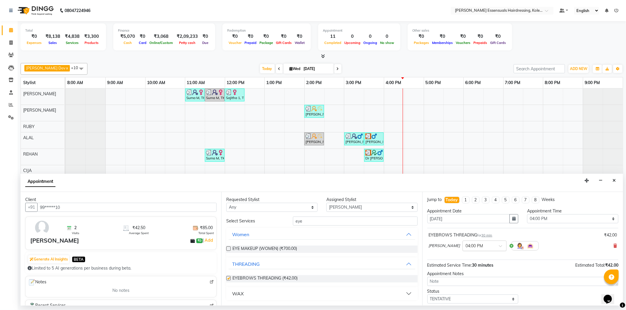
checkbox input "false"
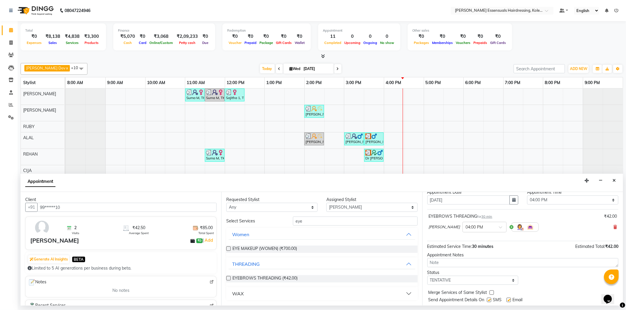
scroll to position [35, 0]
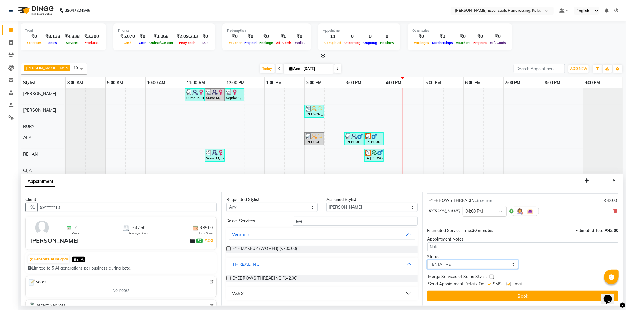
drag, startPoint x: 450, startPoint y: 263, endPoint x: 450, endPoint y: 269, distance: 6.2
click at [450, 263] on select "Select TENTATIVE CONFIRM CHECK-IN UPCOMING" at bounding box center [472, 264] width 91 height 9
select select "check-in"
click at [427, 260] on select "Select TENTATIVE CONFIRM CHECK-IN UPCOMING" at bounding box center [472, 264] width 91 height 9
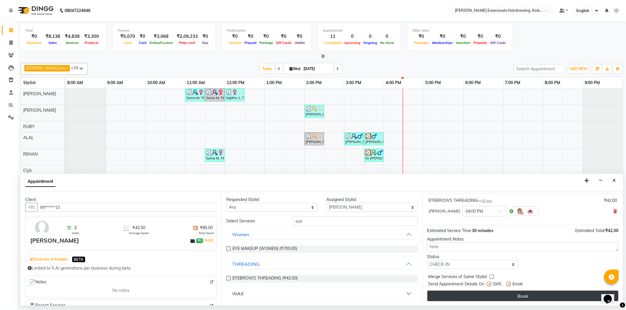
click at [453, 298] on button "Book" at bounding box center [522, 296] width 191 height 11
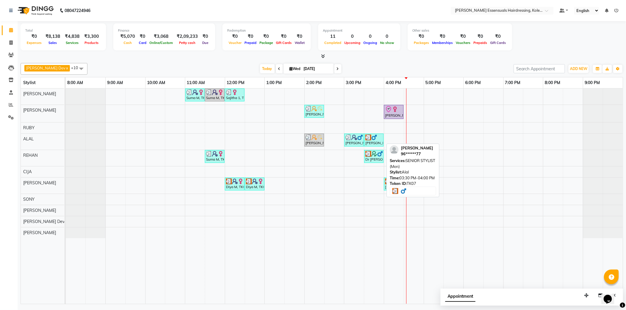
click at [374, 138] on img at bounding box center [374, 138] width 6 height 6
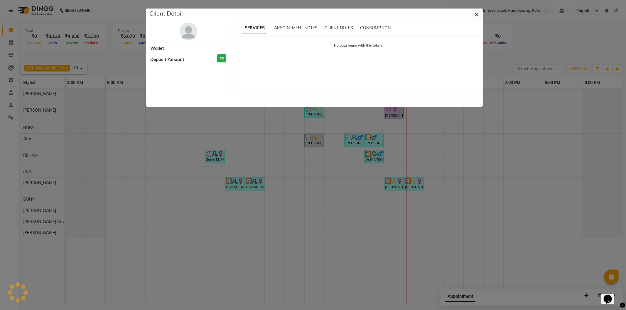
select select "3"
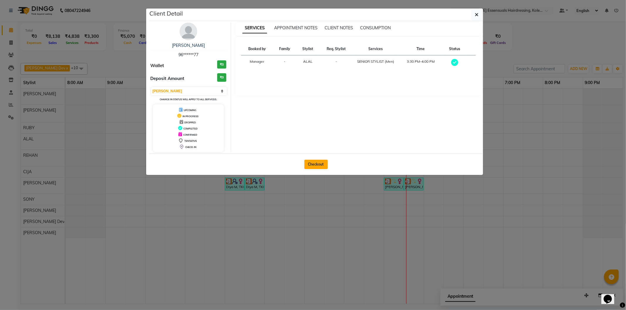
click at [316, 164] on button "Checkout" at bounding box center [315, 164] width 23 height 9
select select "service"
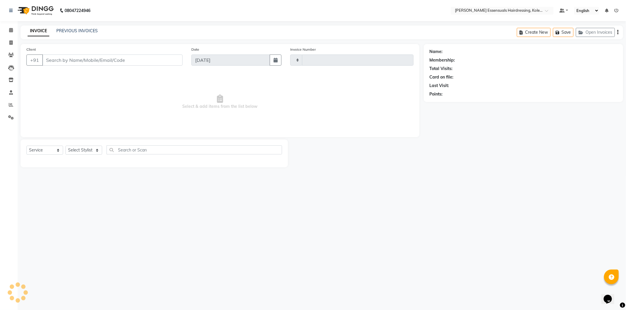
type input "1320"
select select "8281"
type input "96******77"
select select "79970"
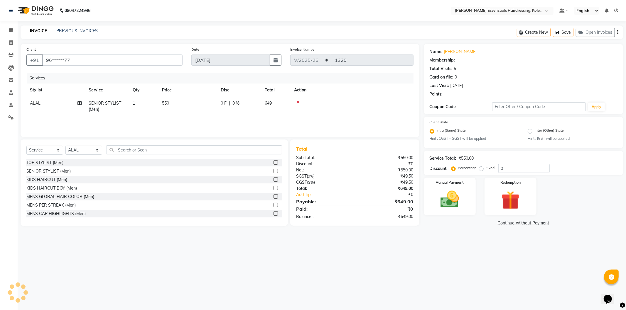
select select "1: Object"
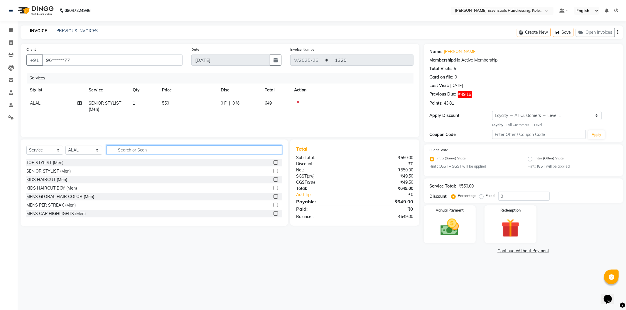
click at [130, 149] on input "text" at bounding box center [194, 150] width 175 height 9
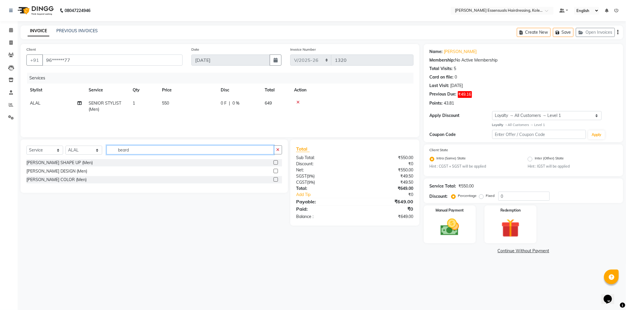
type input "beard"
click at [276, 162] on label at bounding box center [276, 163] width 4 height 4
click at [276, 162] on input "checkbox" at bounding box center [276, 163] width 4 height 4
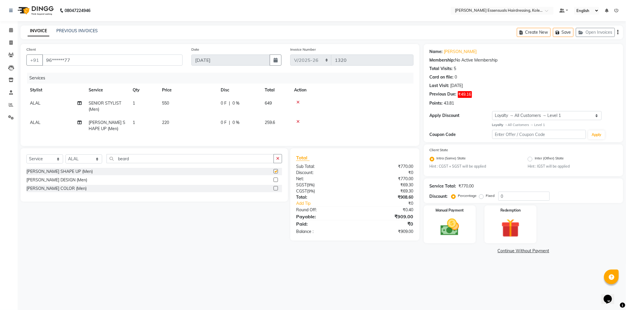
checkbox input "false"
click at [563, 31] on button "Save" at bounding box center [563, 32] width 21 height 9
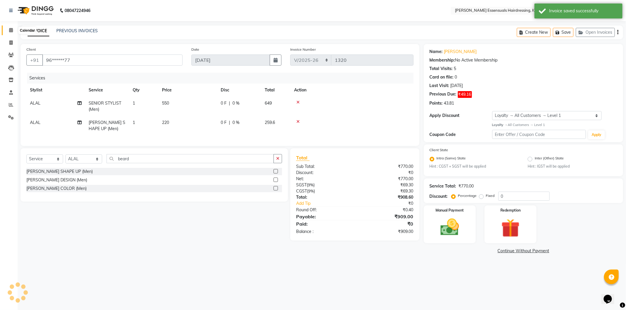
click at [11, 31] on icon at bounding box center [11, 30] width 4 height 4
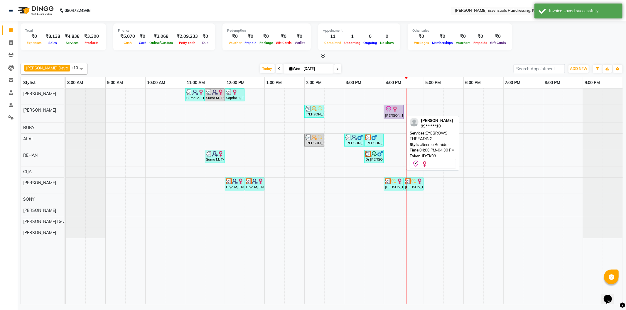
click at [389, 111] on icon at bounding box center [388, 109] width 7 height 7
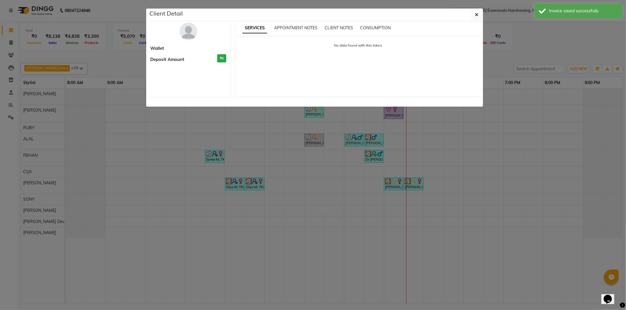
select select "8"
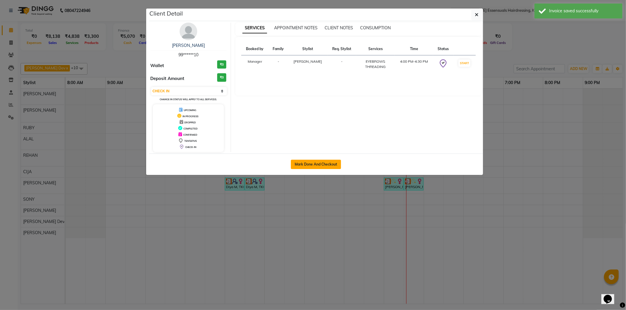
click at [314, 162] on button "Mark Done And Checkout" at bounding box center [316, 164] width 50 height 9
select select "service"
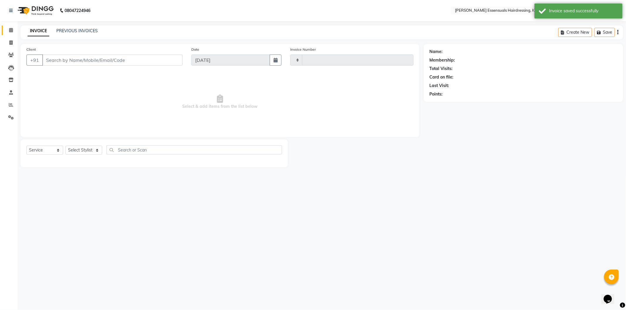
type input "1320"
select select "8281"
type input "99******10"
select select "79967"
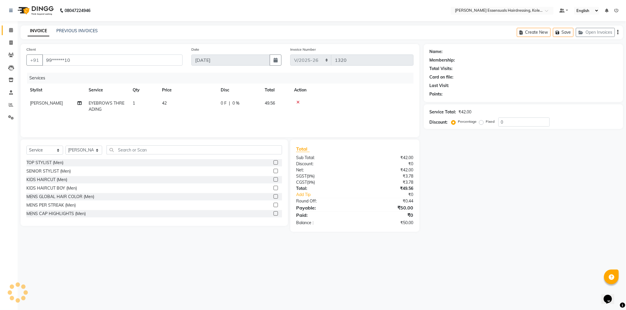
select select "1: Object"
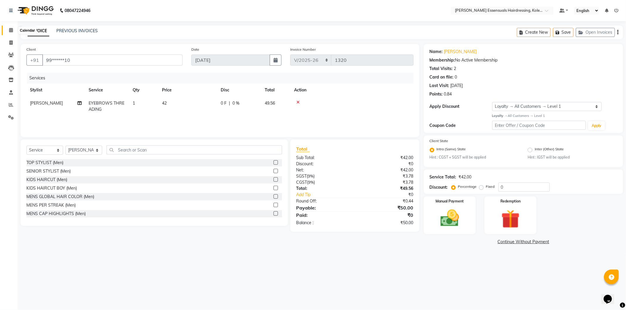
click at [12, 30] on icon at bounding box center [11, 30] width 4 height 4
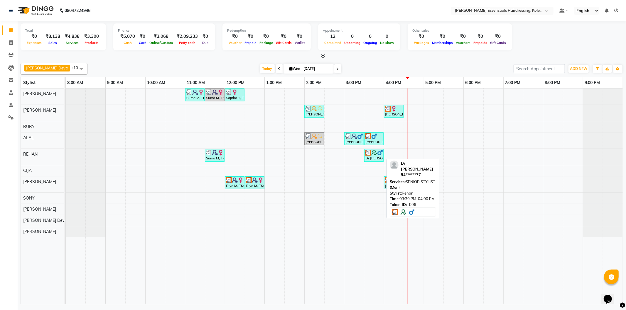
click at [375, 159] on div "Dr [PERSON_NAME], TK06, 03:30 PM-04:00 PM, SENIOR STYLIST (Men)" at bounding box center [374, 155] width 18 height 11
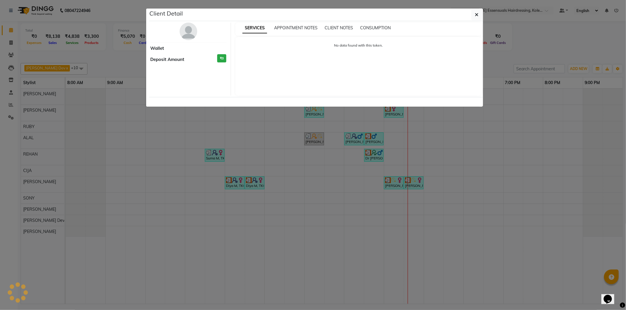
select select "3"
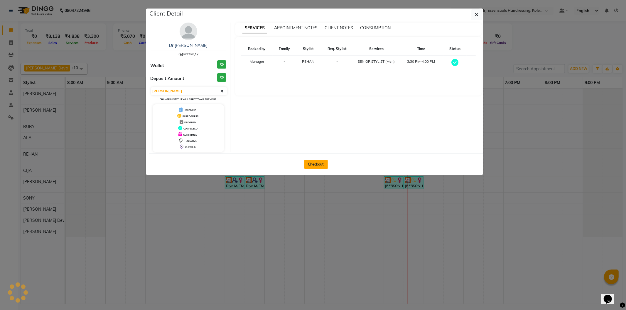
click at [316, 166] on button "Checkout" at bounding box center [315, 164] width 23 height 9
select select "8281"
select select "service"
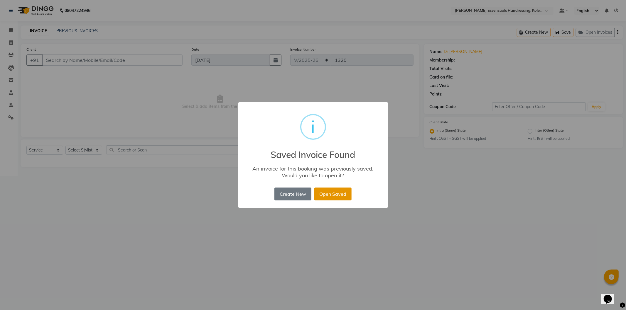
click at [345, 191] on button "Open Saved" at bounding box center [332, 194] width 37 height 13
type input "94******77"
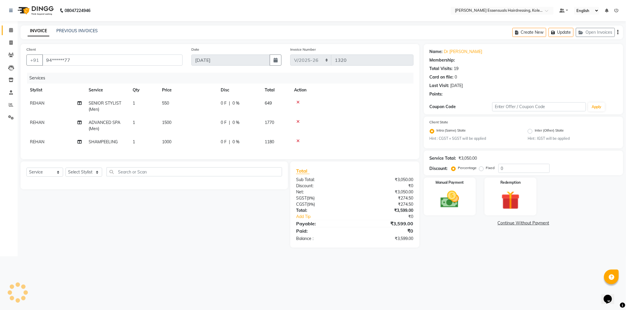
select select "2: Object"
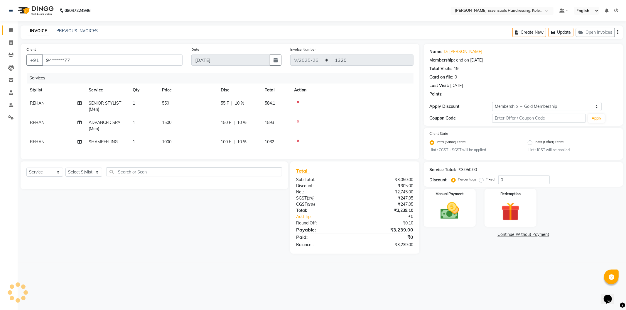
type input "10"
click at [440, 217] on img at bounding box center [449, 211] width 31 height 22
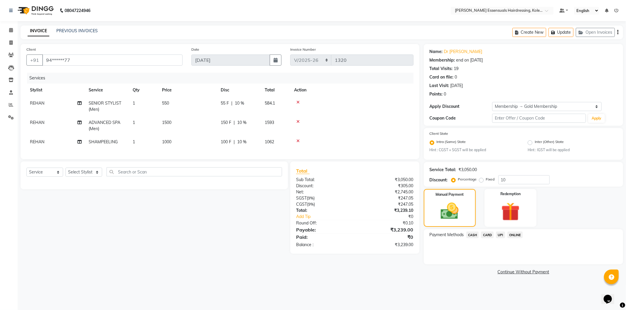
click at [501, 236] on span "UPI" at bounding box center [500, 235] width 9 height 7
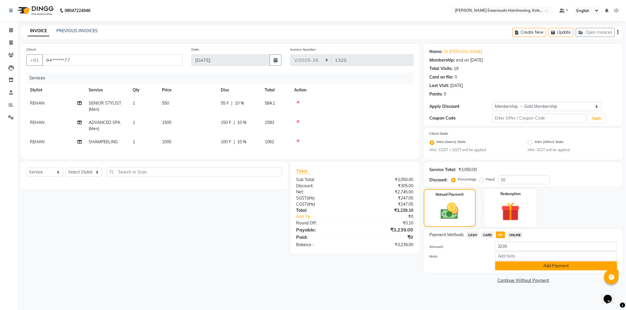
click at [512, 268] on button "Add Payment" at bounding box center [556, 266] width 122 height 9
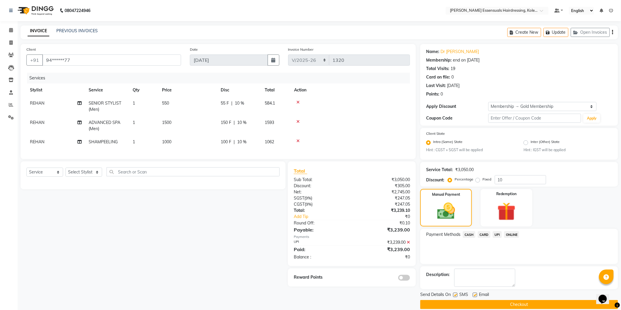
click at [512, 306] on button "Checkout" at bounding box center [519, 305] width 198 height 9
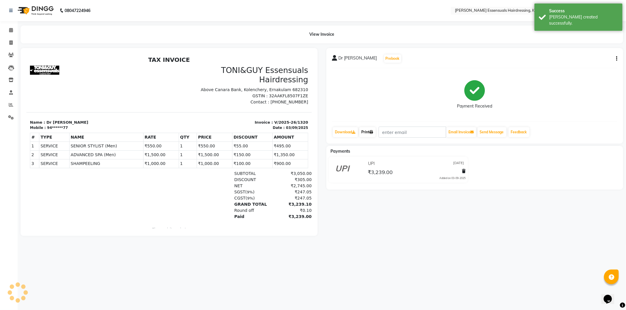
click at [368, 132] on link "Print" at bounding box center [367, 132] width 16 height 10
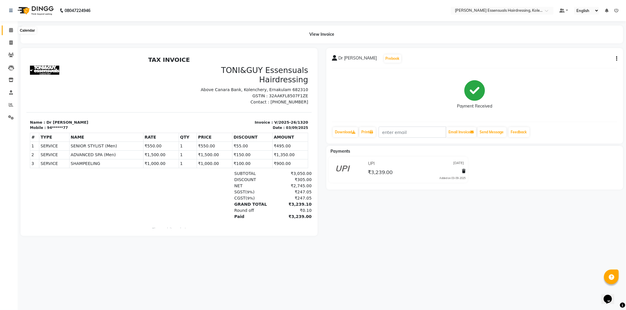
click at [13, 28] on span at bounding box center [11, 30] width 10 height 7
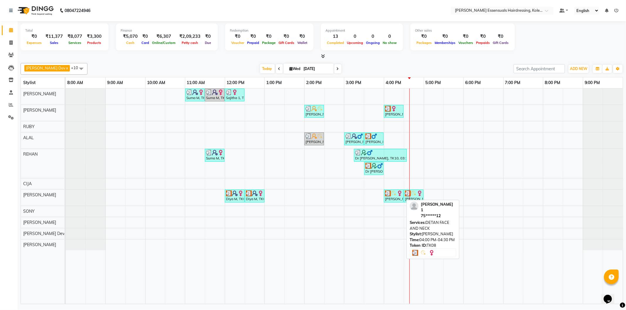
click at [395, 195] on img at bounding box center [394, 194] width 6 height 6
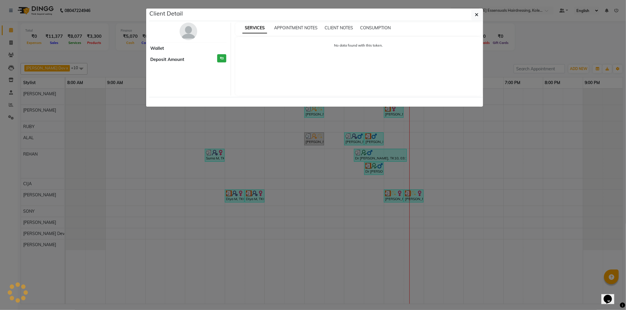
select select "3"
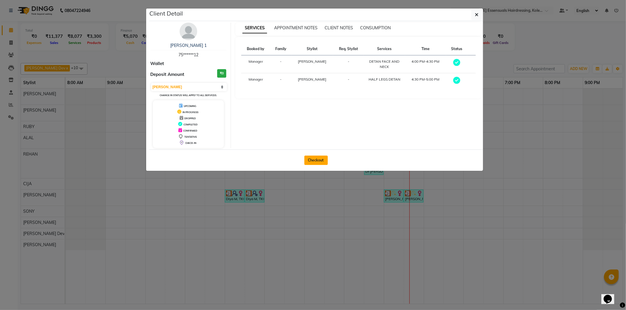
click at [320, 161] on button "Checkout" at bounding box center [315, 160] width 23 height 9
select select "service"
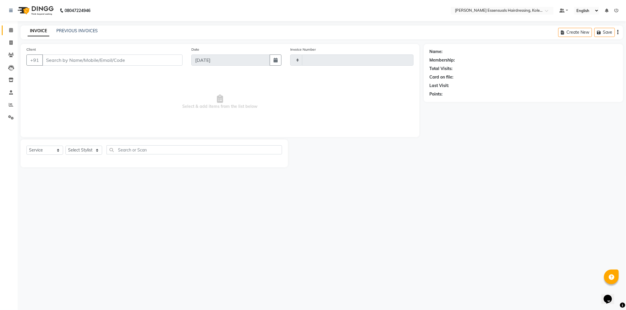
type input "1321"
select select "8281"
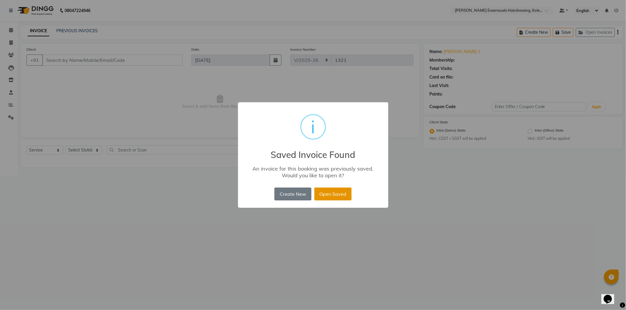
click at [338, 195] on button "Open Saved" at bounding box center [332, 194] width 37 height 13
type input "75******12"
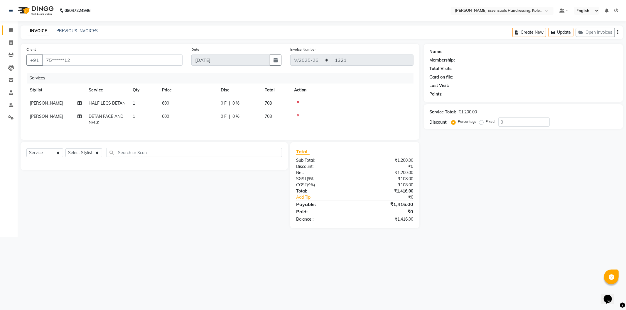
select select "1: Object"
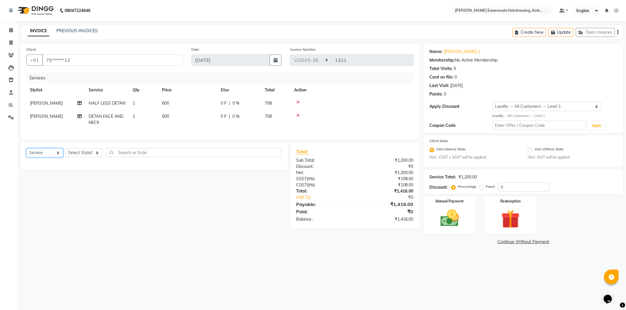
click at [50, 156] on select "Select Service Product Membership Package Voucher Prepaid Gift Card" at bounding box center [44, 152] width 37 height 9
click at [82, 156] on select "Select Stylist Admin [PERSON_NAME] Dev [PERSON_NAME] [PERSON_NAME] [PERSON_NAME…" at bounding box center [83, 152] width 37 height 9
select select "79974"
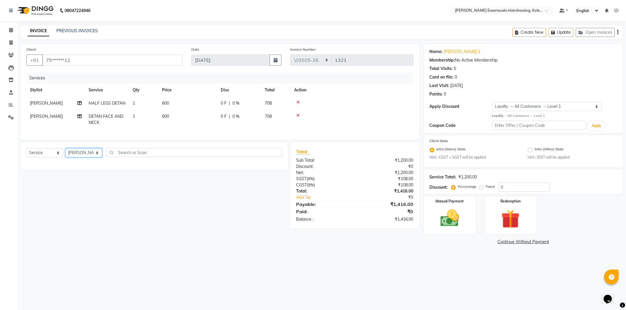
click at [65, 153] on select "Select Stylist Admin [PERSON_NAME] Dev [PERSON_NAME] [PERSON_NAME] [PERSON_NAME…" at bounding box center [83, 152] width 37 height 9
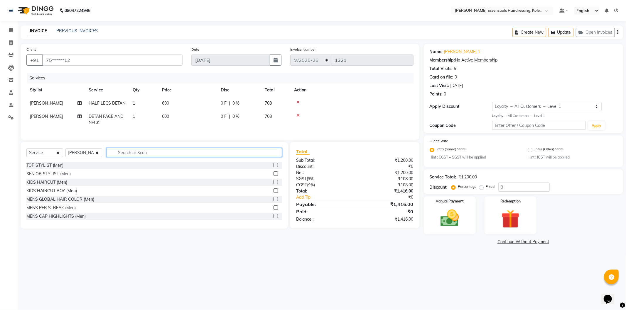
click at [126, 157] on input "text" at bounding box center [194, 152] width 175 height 9
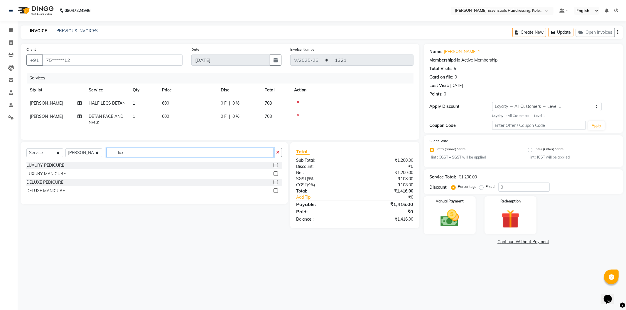
type input "lux"
click at [275, 168] on label at bounding box center [276, 165] width 4 height 4
click at [275, 168] on input "checkbox" at bounding box center [276, 166] width 4 height 4
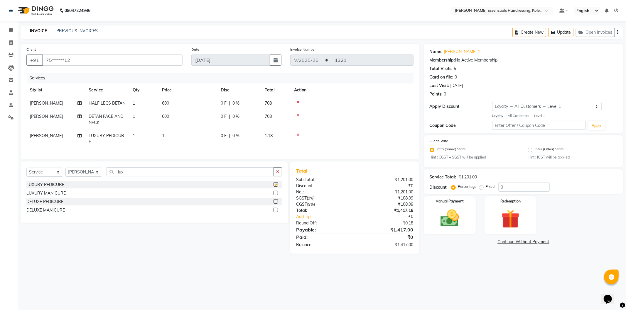
checkbox input "false"
click at [127, 175] on input "lux" at bounding box center [190, 172] width 167 height 9
type input "l"
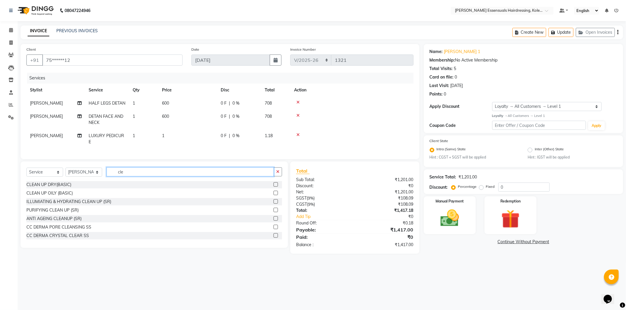
type input "cle"
click at [274, 187] on label at bounding box center [276, 185] width 4 height 4
click at [274, 187] on input "checkbox" at bounding box center [276, 185] width 4 height 4
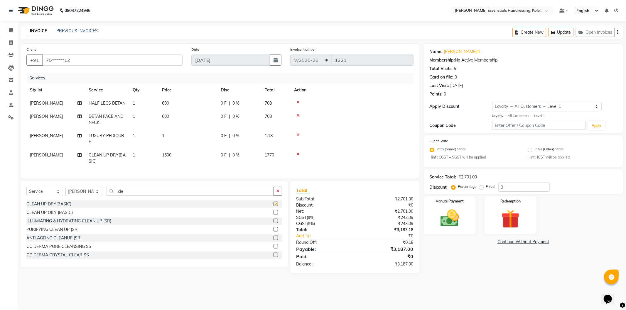
checkbox input "false"
click at [168, 138] on td "1" at bounding box center [187, 138] width 59 height 19
select select "79974"
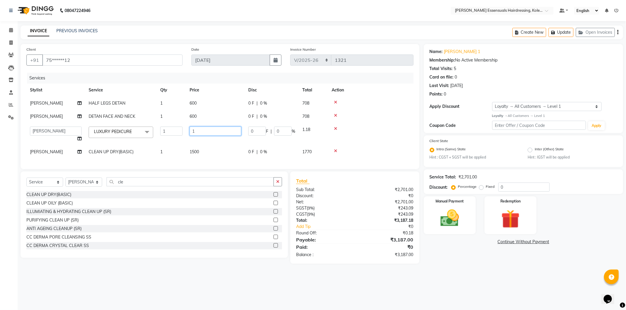
drag, startPoint x: 198, startPoint y: 127, endPoint x: 183, endPoint y: 129, distance: 15.1
click at [183, 129] on tr "Admin [PERSON_NAME] Dev [PERSON_NAME] [PERSON_NAME] [PERSON_NAME] Accountant [P…" at bounding box center [219, 134] width 387 height 22
type input "1200"
click at [364, 131] on td at bounding box center [370, 134] width 85 height 22
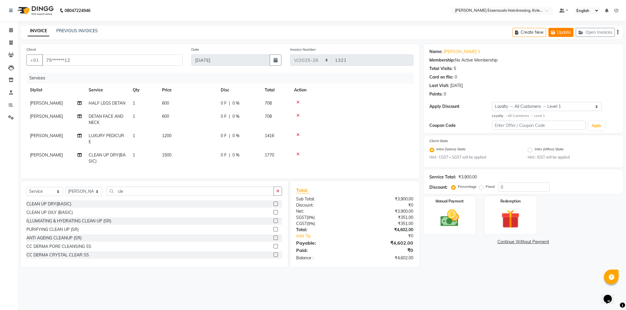
click at [564, 31] on button "Update" at bounding box center [560, 32] width 25 height 9
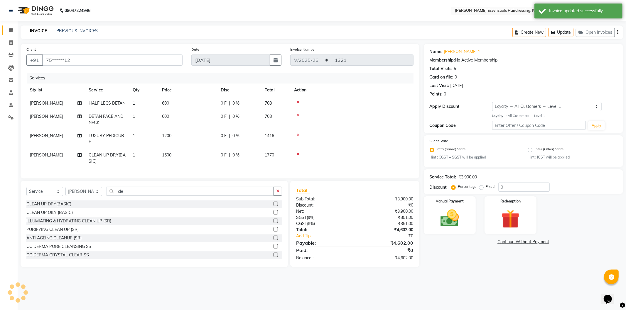
click at [12, 26] on link "Calendar" at bounding box center [9, 31] width 14 height 10
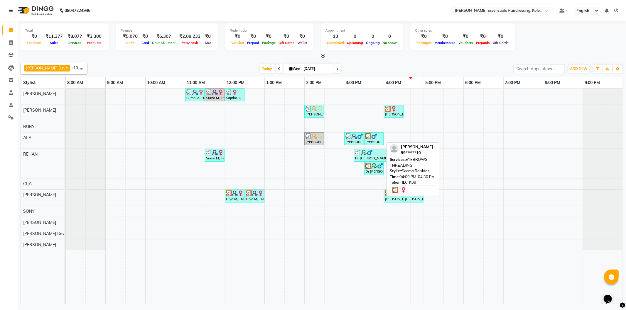
click at [389, 112] on div "[PERSON_NAME], TK09, 04:00 PM-04:30 PM, EYEBROWS THREADING" at bounding box center [393, 111] width 18 height 11
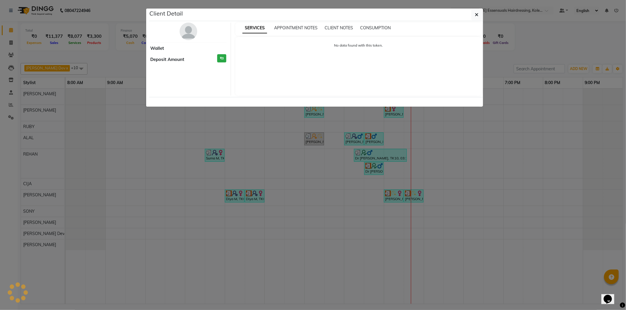
select select "3"
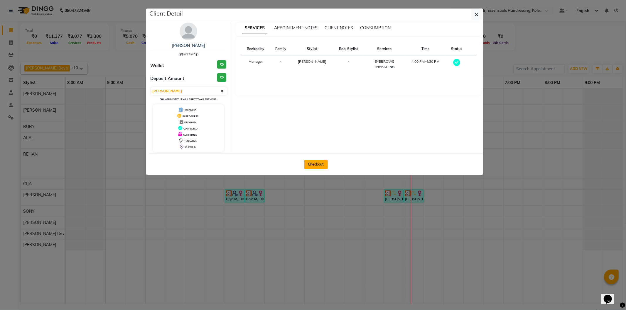
click at [318, 165] on button "Checkout" at bounding box center [315, 164] width 23 height 9
select select "8281"
select select "service"
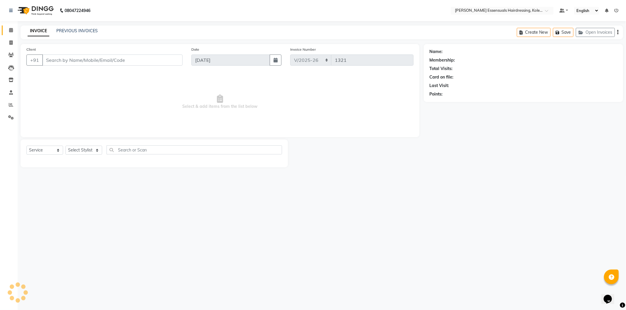
type input "99******10"
select select "79967"
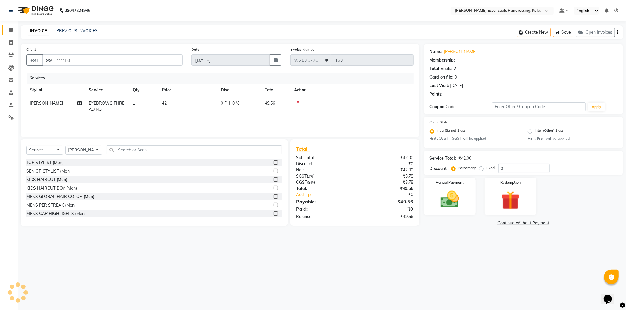
select select "1: Object"
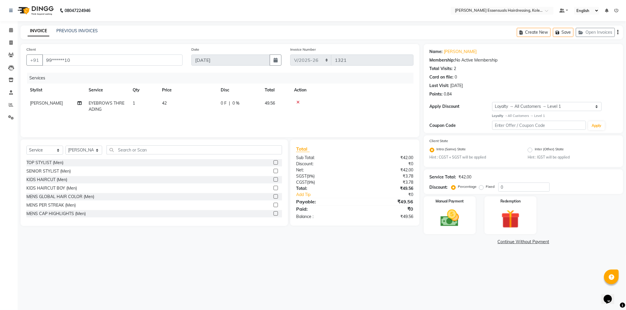
drag, startPoint x: 394, startPoint y: 224, endPoint x: 361, endPoint y: 241, distance: 37.0
click at [361, 240] on div "Client +91 99******10 Date [DATE] Invoice Number IMP/2025-26 V/2025 V/[PHONE_NU…" at bounding box center [220, 145] width 408 height 202
click at [451, 217] on img at bounding box center [449, 218] width 31 height 22
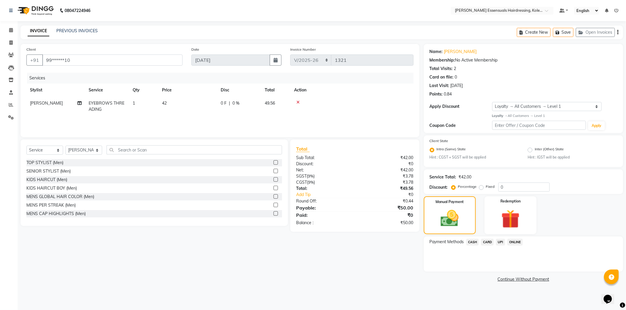
click at [470, 239] on span "CASH" at bounding box center [472, 242] width 13 height 7
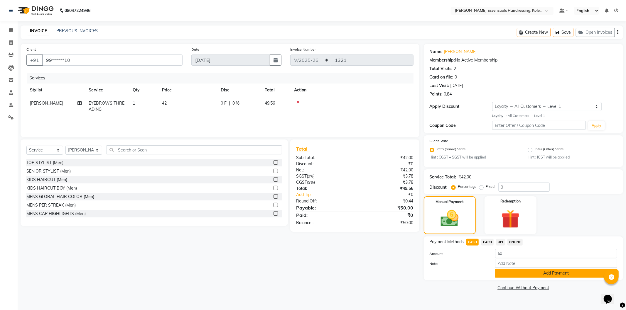
click at [511, 274] on button "Add Payment" at bounding box center [556, 273] width 122 height 9
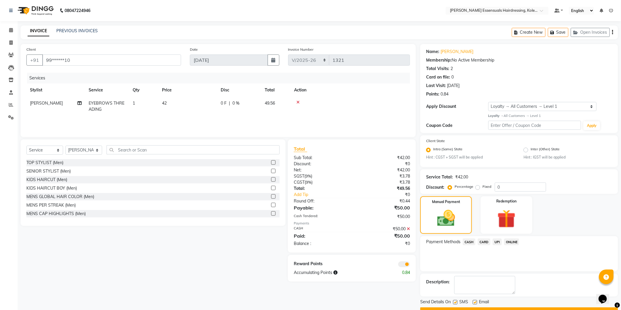
scroll to position [15, 0]
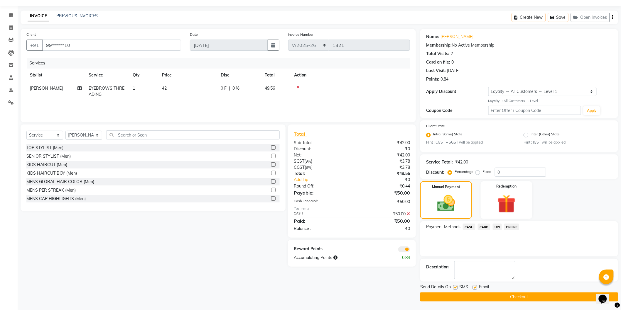
click at [497, 298] on button "Checkout" at bounding box center [519, 297] width 198 height 9
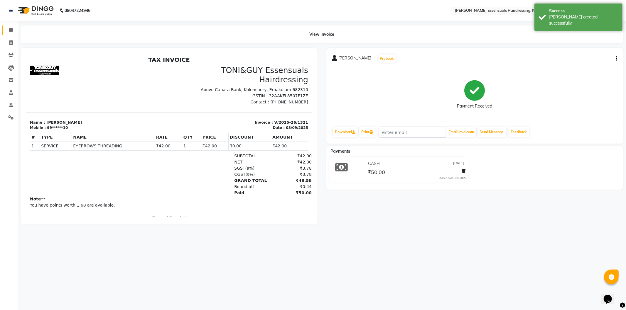
click at [8, 26] on link "Calendar" at bounding box center [9, 31] width 14 height 10
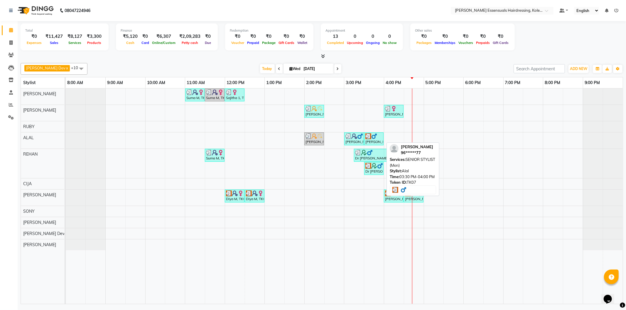
click at [374, 137] on img at bounding box center [374, 137] width 6 height 6
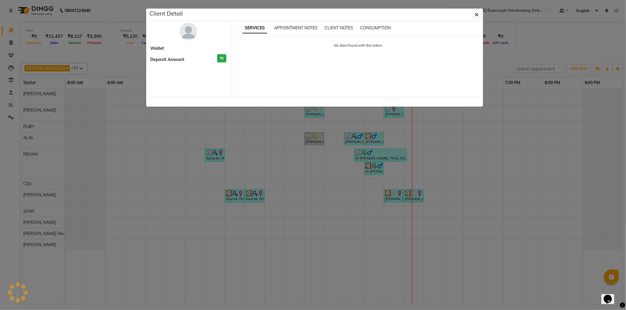
select select "3"
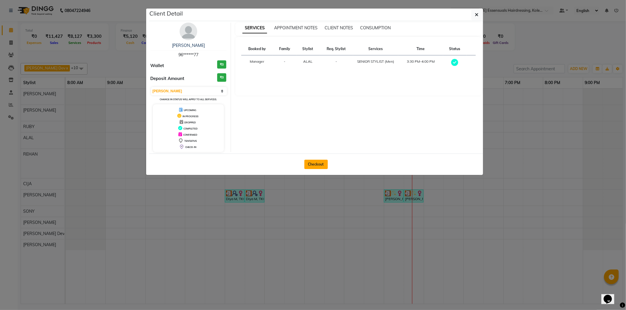
click at [314, 166] on button "Checkout" at bounding box center [315, 164] width 23 height 9
select select "service"
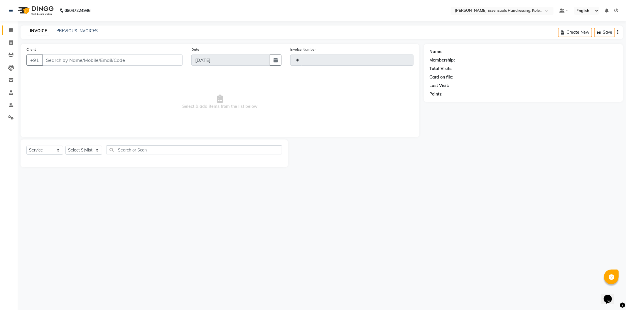
type input "1322"
select select "8281"
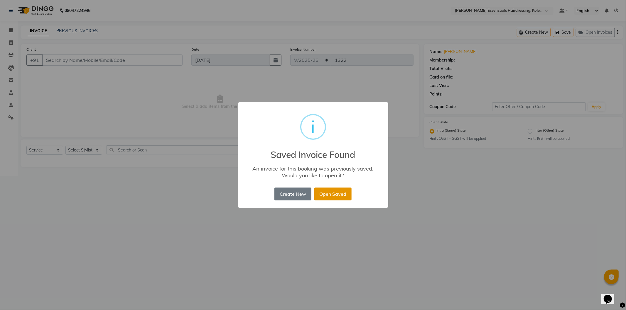
click at [340, 190] on button "Open Saved" at bounding box center [332, 194] width 37 height 13
type input "96******77"
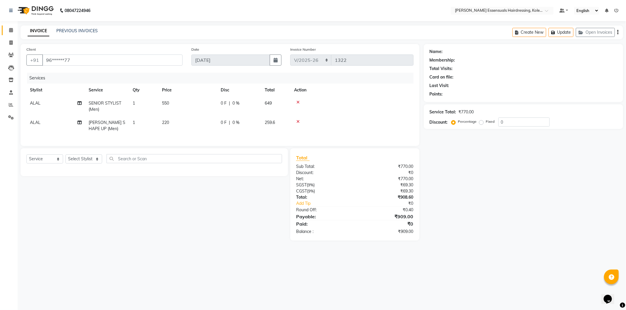
select select "1: Object"
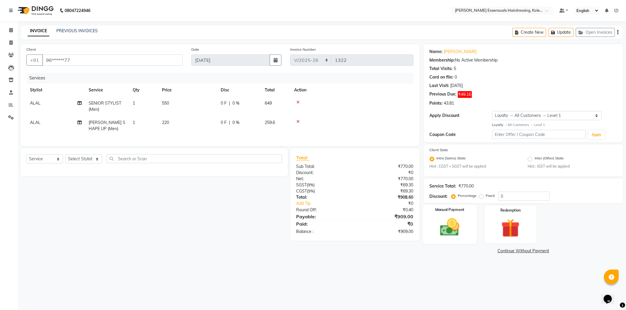
click at [448, 225] on img at bounding box center [449, 228] width 31 height 22
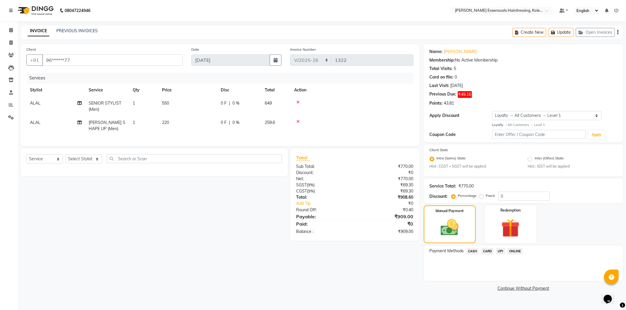
click at [491, 251] on span "CARD" at bounding box center [487, 251] width 13 height 7
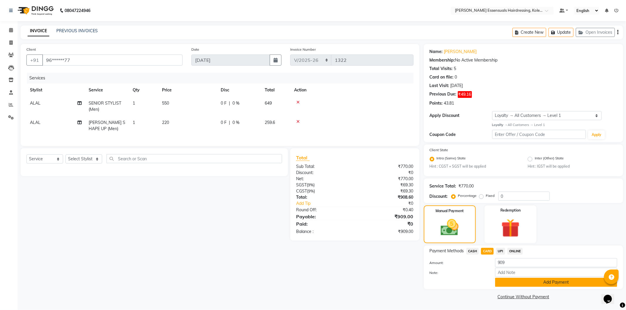
click at [505, 283] on button "Add Payment" at bounding box center [556, 282] width 122 height 9
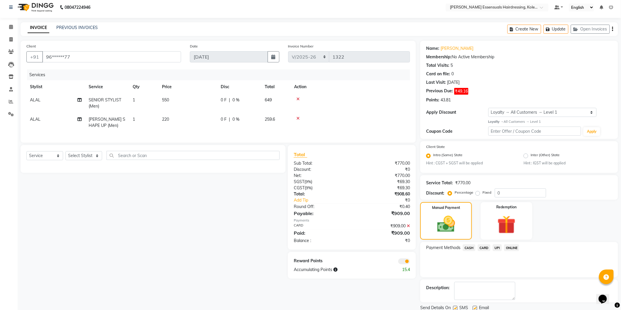
scroll to position [24, 0]
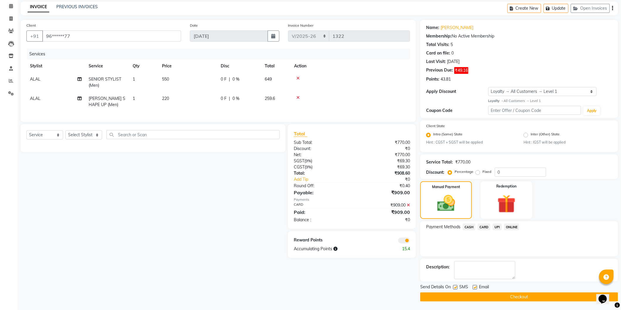
click at [477, 295] on button "Checkout" at bounding box center [519, 297] width 198 height 9
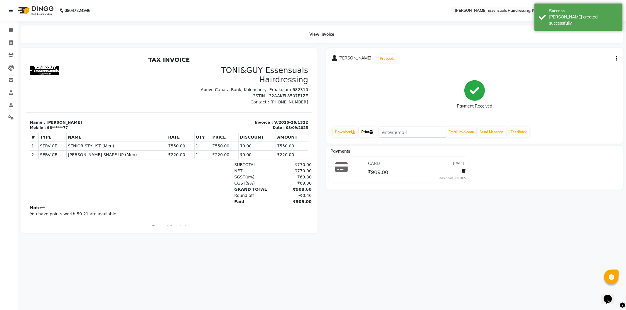
click at [365, 131] on link "Print" at bounding box center [367, 132] width 16 height 10
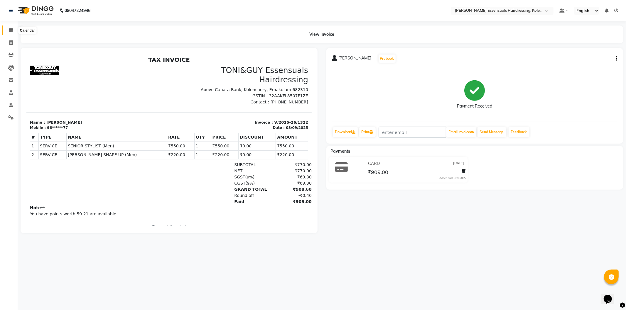
click at [13, 30] on span at bounding box center [11, 30] width 10 height 7
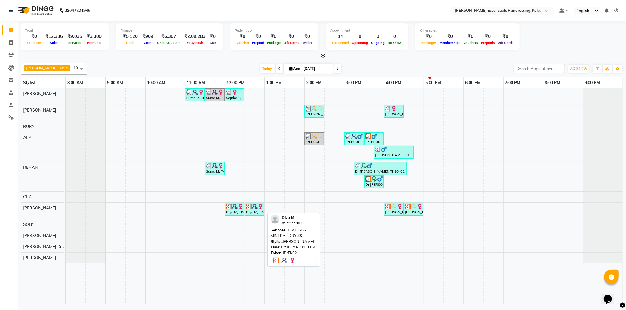
click at [256, 209] on img at bounding box center [255, 207] width 6 height 6
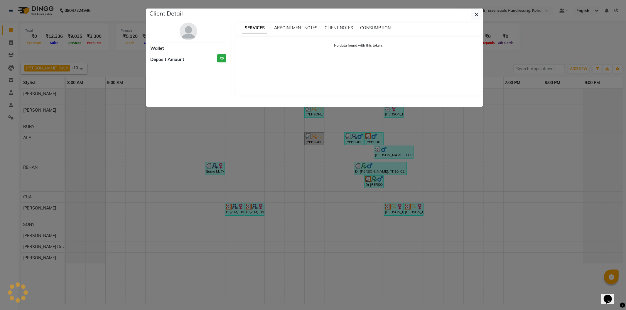
select select "3"
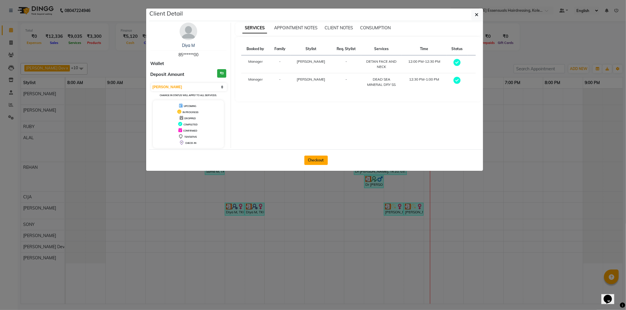
click at [318, 160] on button "Checkout" at bounding box center [315, 160] width 23 height 9
select select "8281"
select select "service"
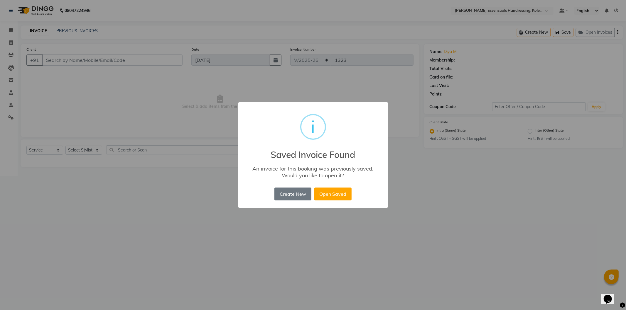
click at [340, 186] on div "× i Saved Invoice Found An invoice for this booking was previously saved. Would…" at bounding box center [313, 155] width 150 height 106
click at [340, 193] on button "Open Saved" at bounding box center [332, 194] width 37 height 13
type input "85******00"
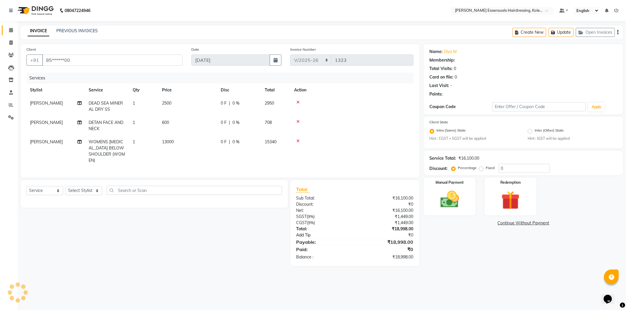
select select "1: Object"
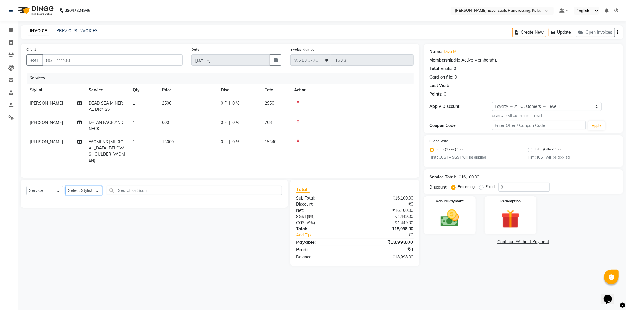
click at [80, 191] on select "Select Stylist Admin [PERSON_NAME] Dev [PERSON_NAME] [PERSON_NAME] [PERSON_NAME…" at bounding box center [83, 190] width 37 height 9
click at [41, 190] on select "Select Service Product Membership Package Voucher Prepaid Gift Card" at bounding box center [44, 190] width 37 height 9
select select "product"
click at [26, 186] on select "Select Service Product Membership Package Voucher Prepaid Gift Card" at bounding box center [44, 190] width 37 height 9
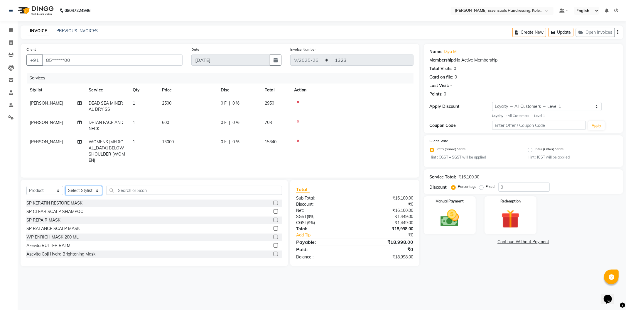
click at [87, 189] on select "Select Stylist Admin [PERSON_NAME] Dev [PERSON_NAME] [PERSON_NAME] [PERSON_NAME…" at bounding box center [83, 190] width 37 height 9
select select "79966"
click at [65, 186] on select "Select Stylist Admin [PERSON_NAME] Dev [PERSON_NAME] [PERSON_NAME] [PERSON_NAME…" at bounding box center [83, 190] width 37 height 9
click at [143, 188] on input "text" at bounding box center [194, 190] width 175 height 9
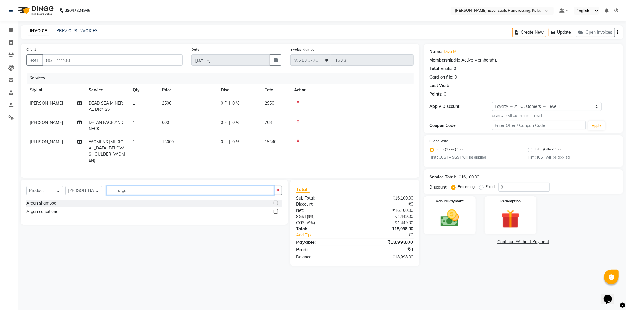
type input "arga"
click at [276, 201] on label at bounding box center [276, 203] width 4 height 4
click at [276, 202] on input "checkbox" at bounding box center [276, 204] width 4 height 4
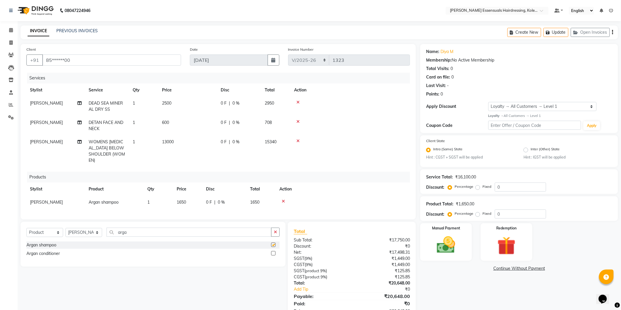
checkbox input "false"
click at [272, 252] on label at bounding box center [273, 254] width 4 height 4
click at [272, 252] on input "checkbox" at bounding box center [273, 254] width 4 height 4
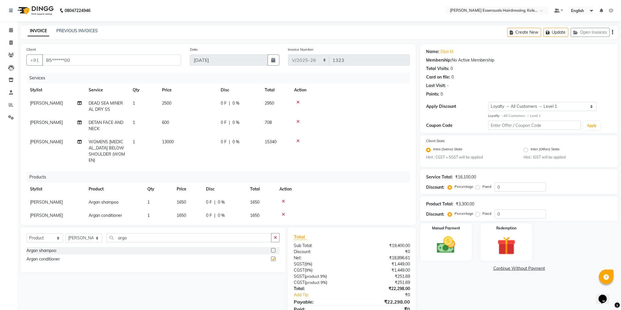
checkbox input "false"
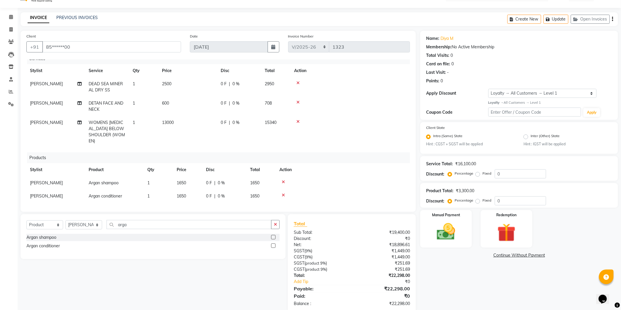
scroll to position [24, 0]
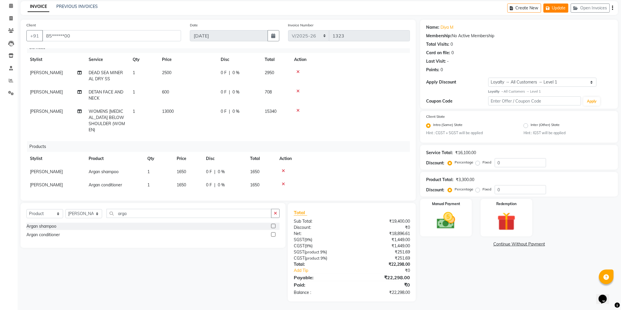
click at [566, 9] on button "Update" at bounding box center [556, 8] width 25 height 9
click at [442, 220] on img at bounding box center [446, 221] width 31 height 22
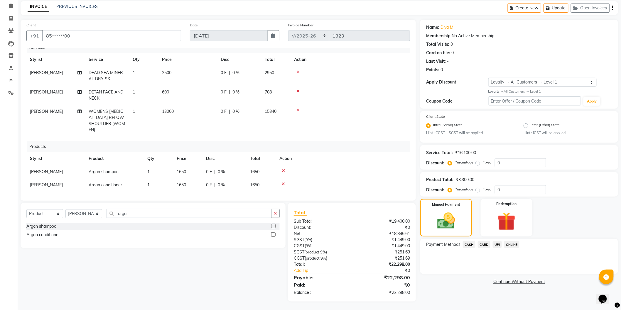
click at [486, 244] on span "CARD" at bounding box center [484, 245] width 13 height 7
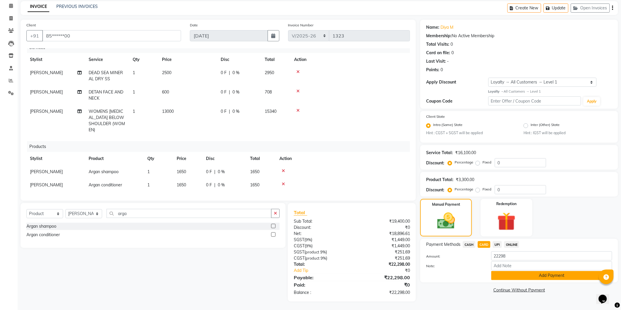
click at [512, 277] on button "Add Payment" at bounding box center [551, 275] width 121 height 9
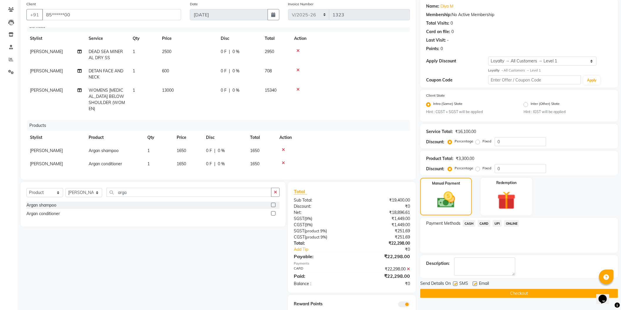
scroll to position [66, 0]
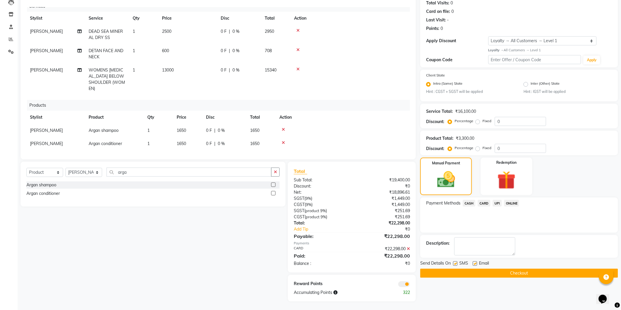
click at [485, 274] on button "Checkout" at bounding box center [519, 273] width 198 height 9
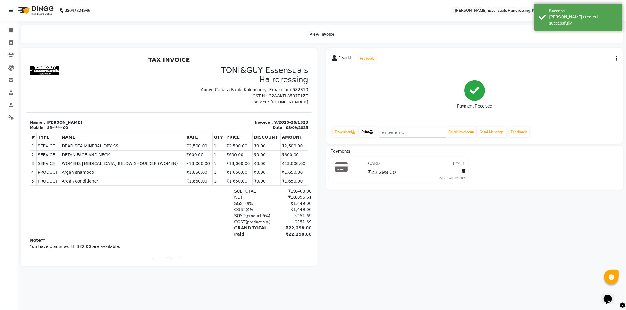
click at [370, 134] on link "Print" at bounding box center [367, 132] width 16 height 10
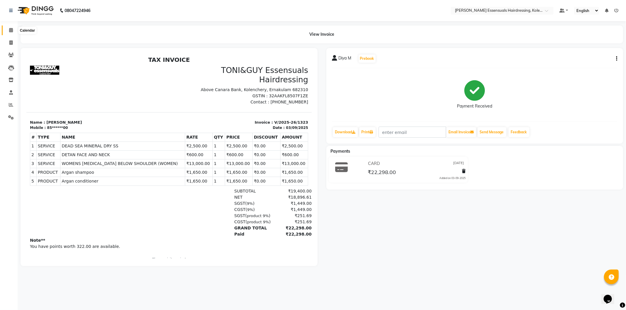
click at [8, 28] on span at bounding box center [11, 30] width 10 height 7
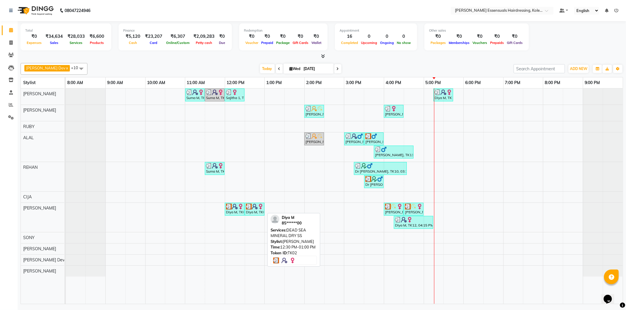
click at [258, 207] on img at bounding box center [261, 207] width 6 height 6
select select "3"
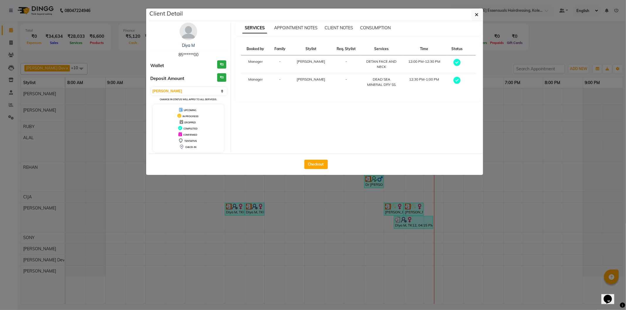
click at [420, 245] on ngb-modal-window "Client Detail Diya M 85******00 Wallet ₹0 Deposit Amount ₹0 Select MARK DONE UP…" at bounding box center [313, 155] width 626 height 310
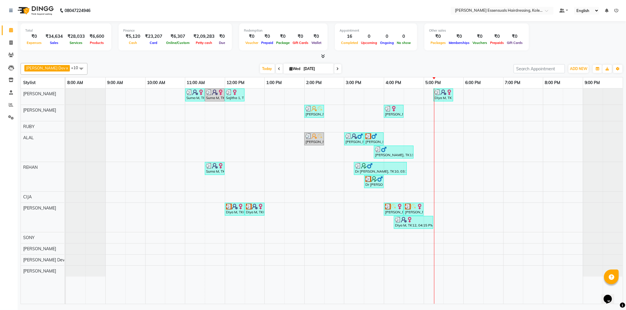
click at [423, 227] on div "Diya M, TK12, 04:15 PM-05:15 PM, DEAD SEA MINERAL DRY SS,DETAN FACE AND NECK" at bounding box center [413, 222] width 38 height 11
select select "3"
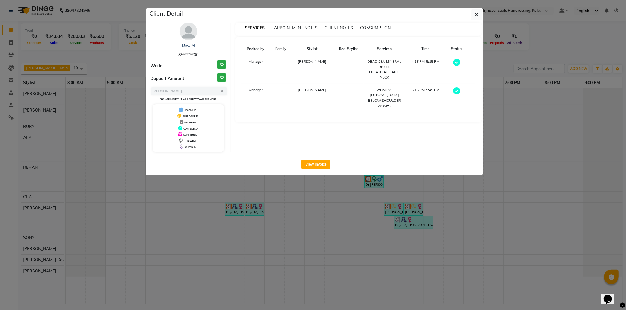
click at [374, 258] on ngb-modal-window "Client Detail Diya M 85******00 Wallet ₹0 Deposit Amount ₹0 Select MARK DONE UP…" at bounding box center [313, 155] width 626 height 310
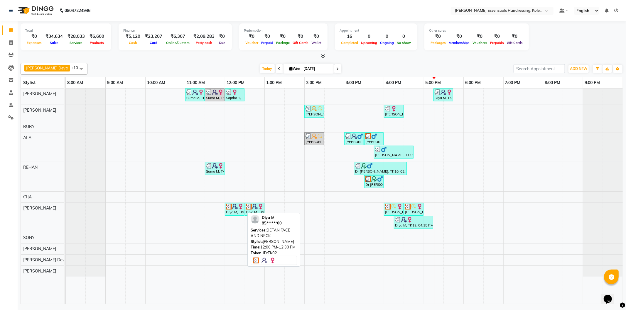
click at [227, 207] on img at bounding box center [229, 207] width 6 height 6
select select "3"
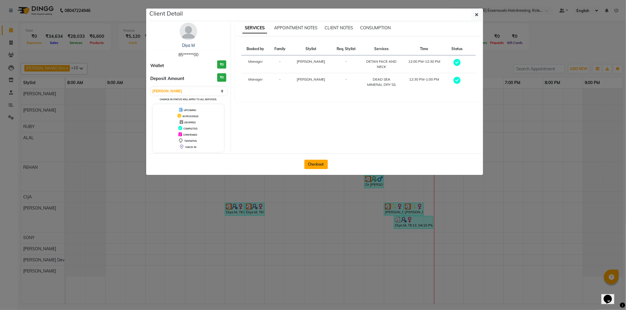
click at [316, 163] on button "Checkout" at bounding box center [315, 164] width 23 height 9
select select "8281"
select select "service"
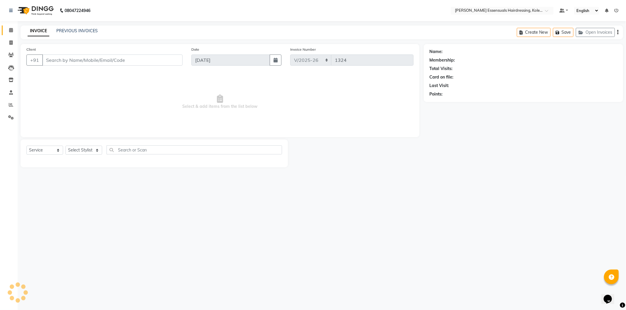
type input "85******00"
select select "79974"
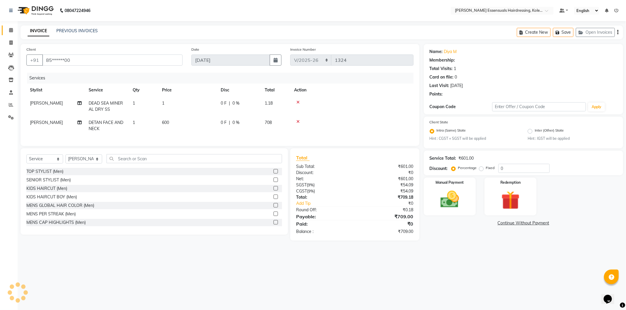
select select "1: Object"
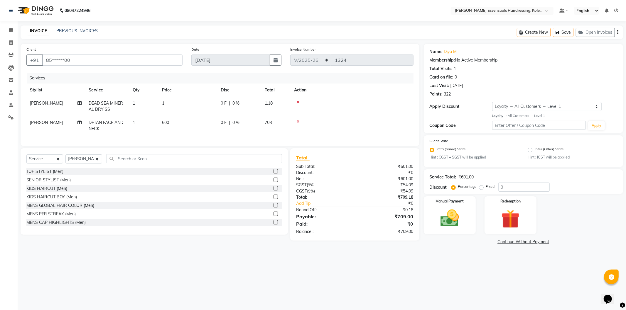
click at [168, 104] on td "1" at bounding box center [187, 106] width 59 height 19
select select "79974"
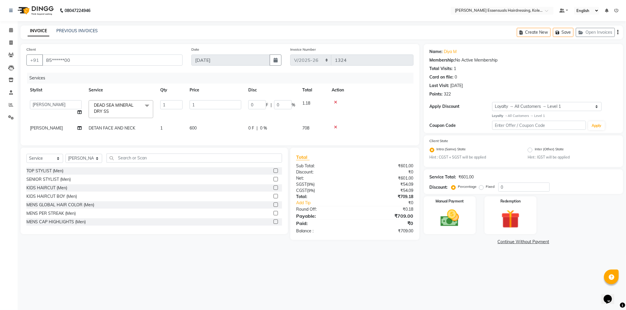
click at [332, 124] on td at bounding box center [370, 128] width 85 height 13
click at [337, 127] on div at bounding box center [371, 127] width 78 height 4
click at [332, 127] on div at bounding box center [371, 127] width 78 height 4
click at [334, 125] on icon at bounding box center [335, 127] width 3 height 4
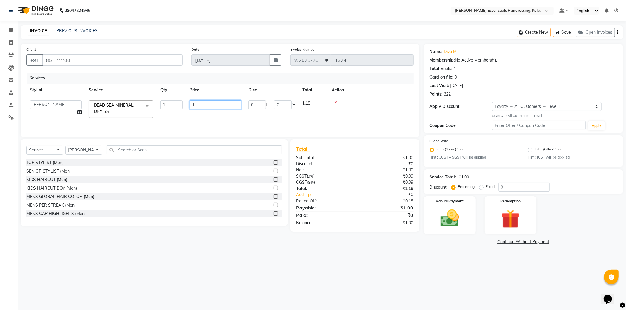
drag, startPoint x: 199, startPoint y: 104, endPoint x: 175, endPoint y: 110, distance: 24.3
click at [175, 110] on tr "Admin [PERSON_NAME] Dev [PERSON_NAME] [PERSON_NAME] [PERSON_NAME] Accountant [P…" at bounding box center [219, 109] width 387 height 25
type input "0"
click at [453, 215] on img at bounding box center [449, 218] width 31 height 22
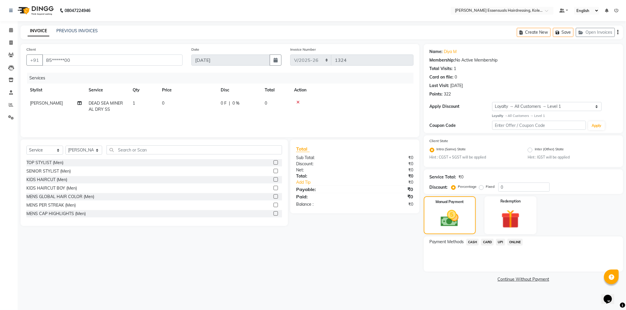
click at [475, 244] on span "CASH" at bounding box center [472, 242] width 13 height 7
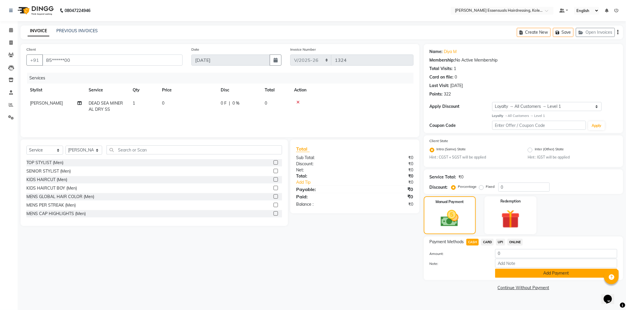
click at [510, 272] on button "Add Payment" at bounding box center [556, 273] width 122 height 9
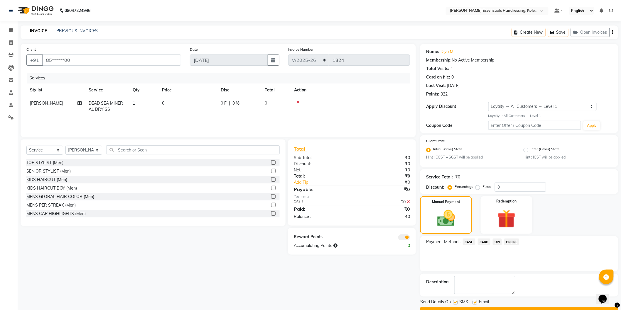
scroll to position [15, 0]
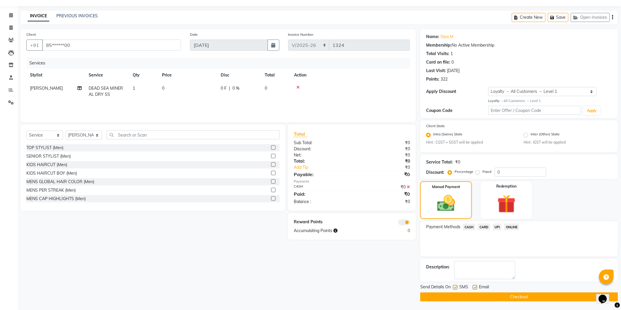
click at [495, 296] on button "Checkout" at bounding box center [519, 297] width 198 height 9
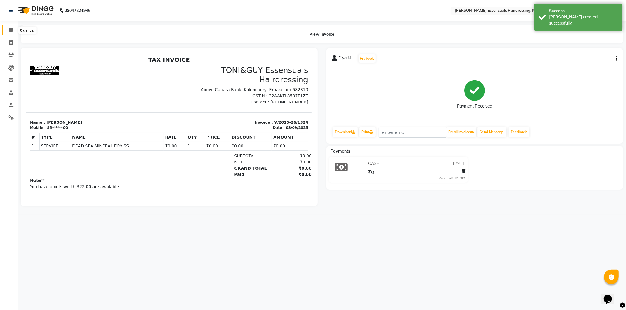
click at [13, 29] on span at bounding box center [11, 30] width 10 height 7
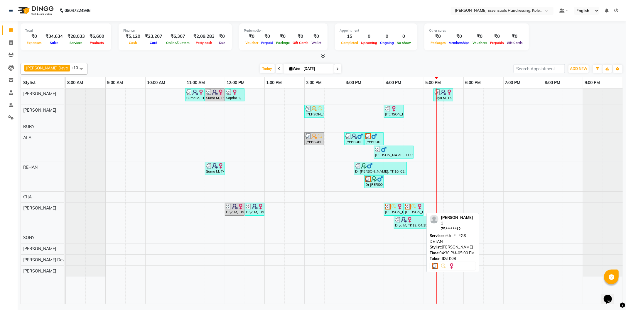
click at [413, 209] on img at bounding box center [414, 207] width 6 height 6
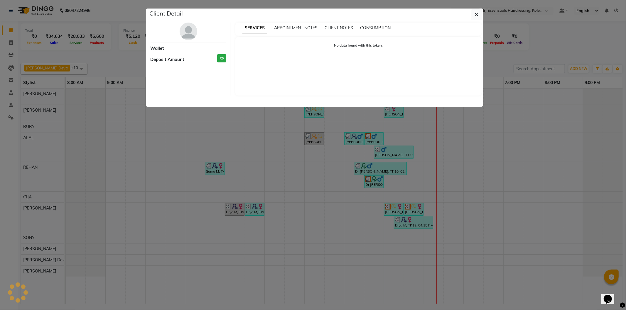
select select "3"
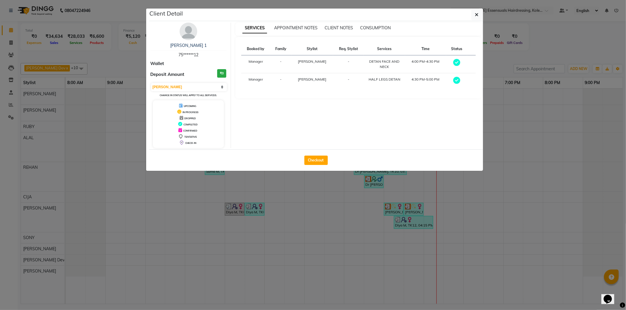
click at [319, 155] on div "Checkout" at bounding box center [316, 160] width 334 height 21
click at [320, 158] on button "Checkout" at bounding box center [315, 160] width 23 height 9
select select "service"
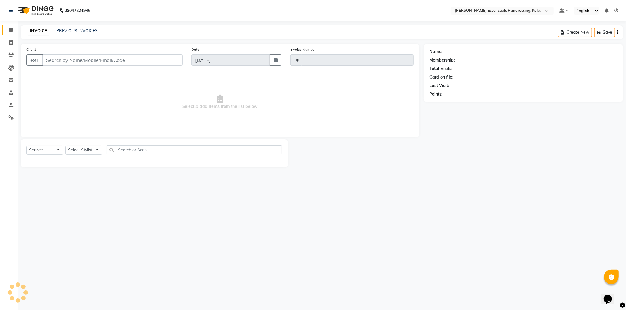
type input "1325"
select select "8281"
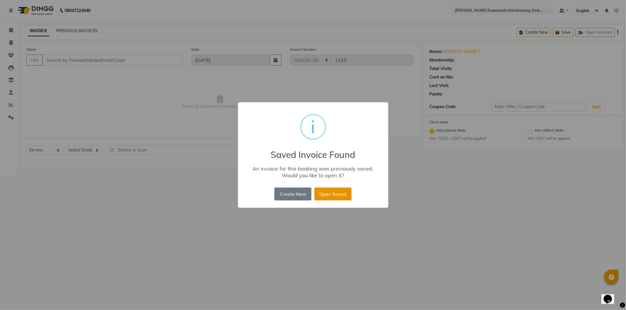
click at [330, 198] on button "Open Saved" at bounding box center [332, 194] width 37 height 13
type input "75******12"
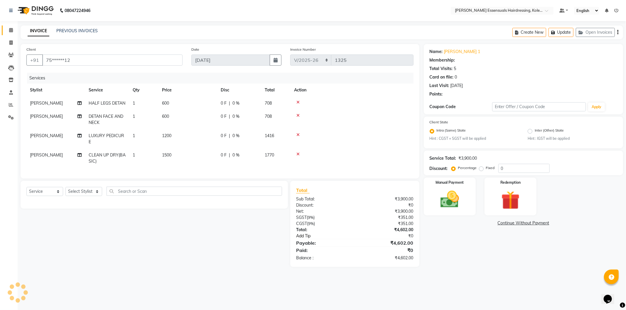
select select "1: Object"
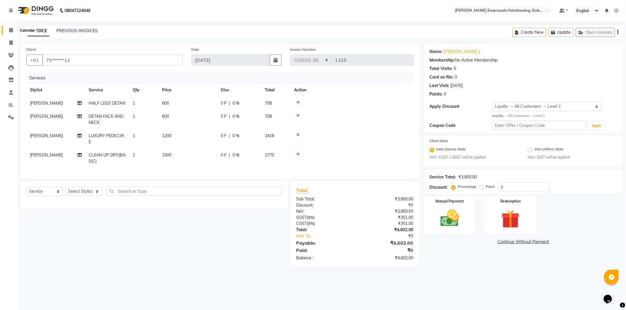
click at [9, 31] on icon at bounding box center [11, 30] width 4 height 4
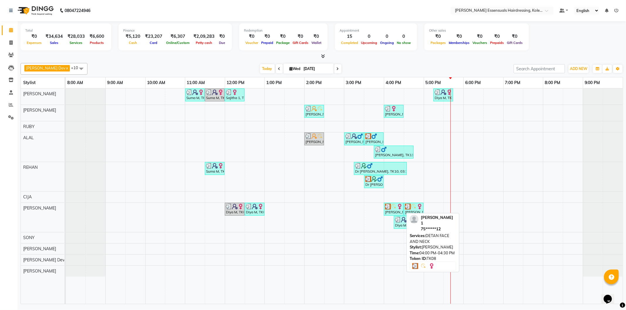
click at [394, 210] on div "[PERSON_NAME] 1, TK08, 04:00 PM-04:30 PM, DETAN FACE AND NECK" at bounding box center [393, 209] width 18 height 11
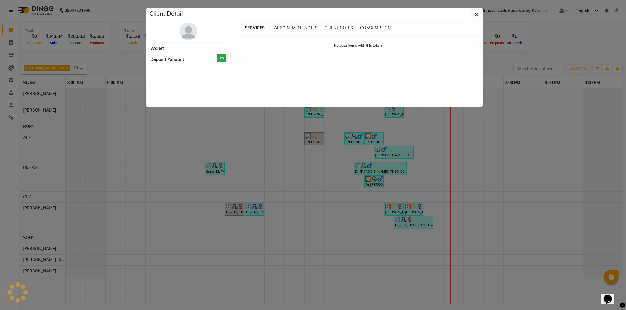
select select "3"
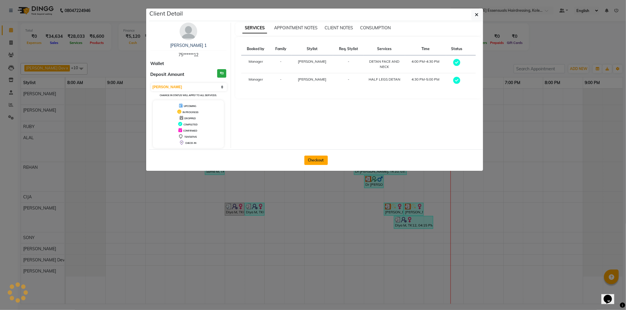
click at [311, 160] on button "Checkout" at bounding box center [315, 160] width 23 height 9
select select "service"
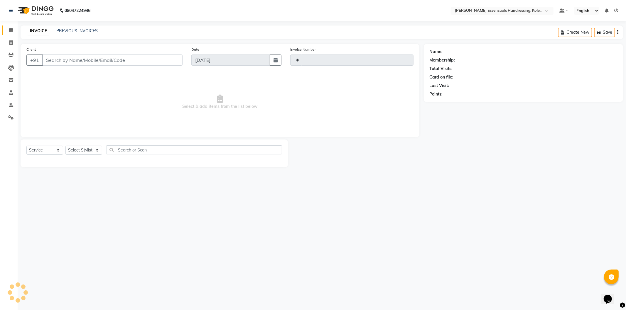
type input "1325"
select select "8281"
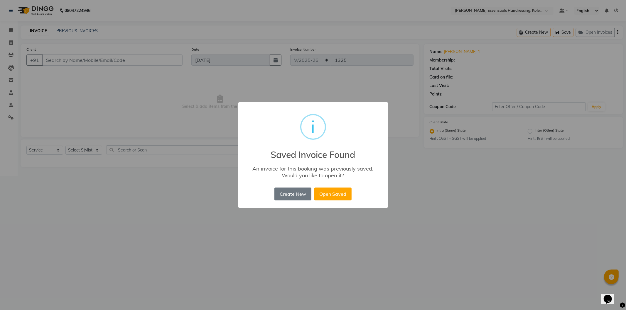
click at [324, 188] on button "Open Saved" at bounding box center [332, 194] width 37 height 13
type input "75******12"
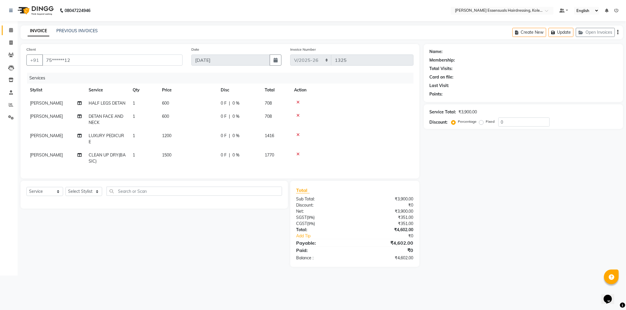
select select "1: Object"
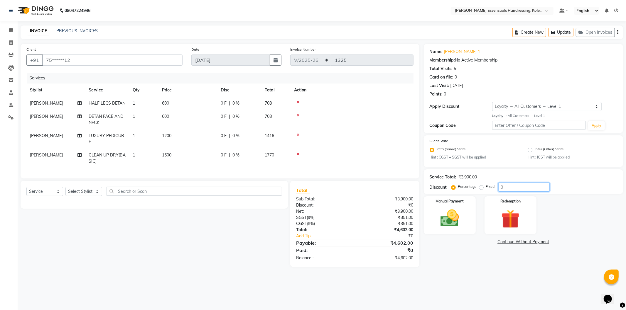
click at [499, 188] on input "0" at bounding box center [523, 187] width 51 height 9
type input "10"
click at [453, 223] on img at bounding box center [449, 218] width 31 height 22
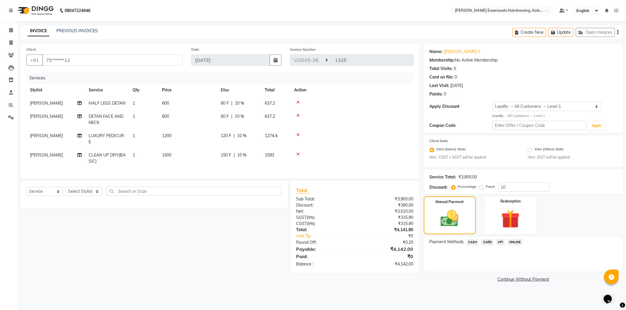
click at [501, 242] on span "UPI" at bounding box center [500, 242] width 9 height 7
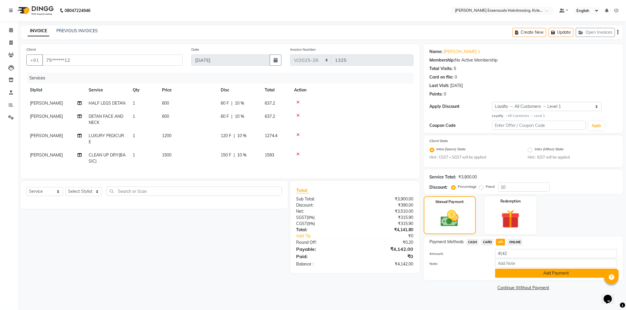
click at [506, 273] on button "Add Payment" at bounding box center [556, 273] width 122 height 9
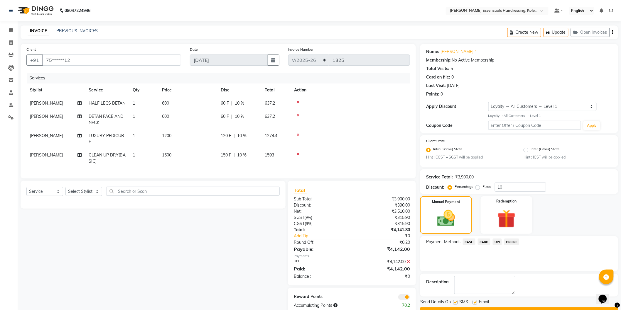
scroll to position [18, 0]
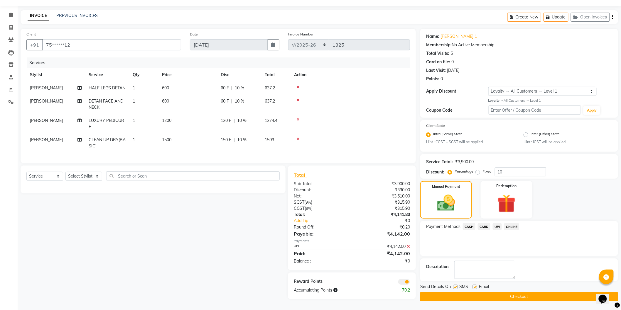
click at [516, 294] on button "Checkout" at bounding box center [519, 297] width 198 height 9
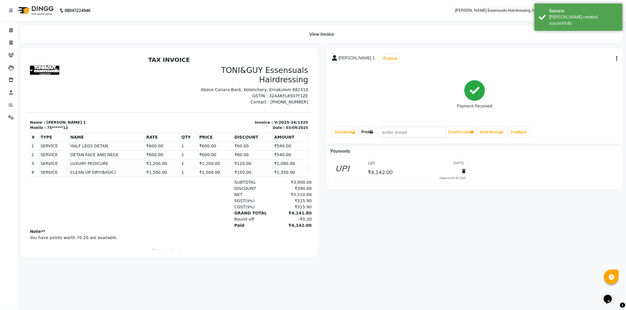
click at [370, 133] on link "Print" at bounding box center [367, 132] width 16 height 10
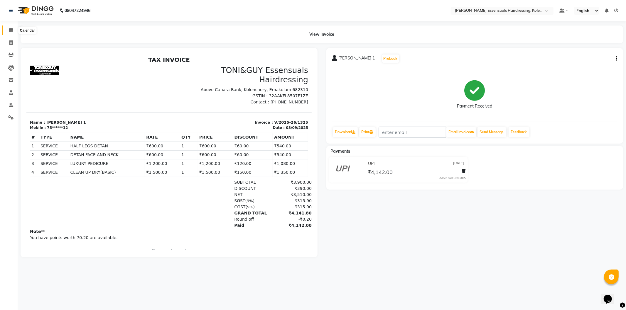
click at [10, 30] on icon at bounding box center [11, 30] width 4 height 4
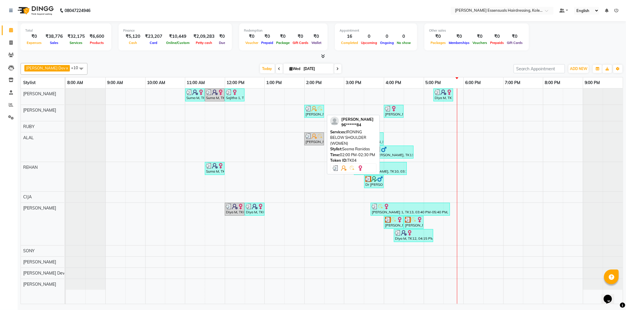
click at [310, 113] on div "[PERSON_NAME], TK04, 02:00 PM-02:30 PM, IRONING BELOW SHOULDER (WOMEN)" at bounding box center [314, 111] width 18 height 11
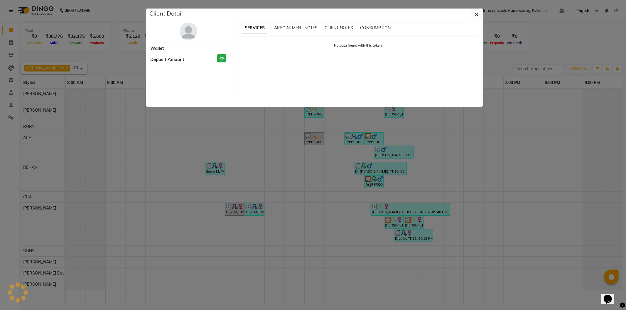
select select "3"
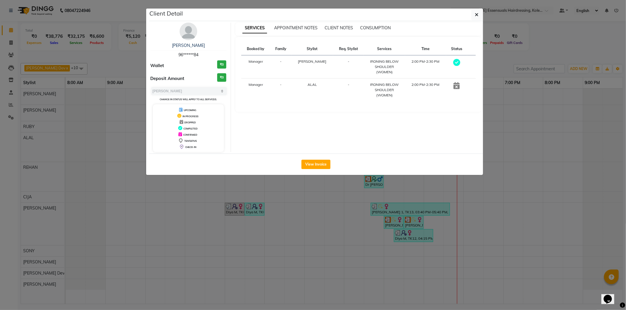
click at [305, 184] on ngb-modal-window "Client Detail [PERSON_NAME] 96******84 Wallet ₹0 Deposit Amount ₹0 Select MARK …" at bounding box center [313, 155] width 626 height 310
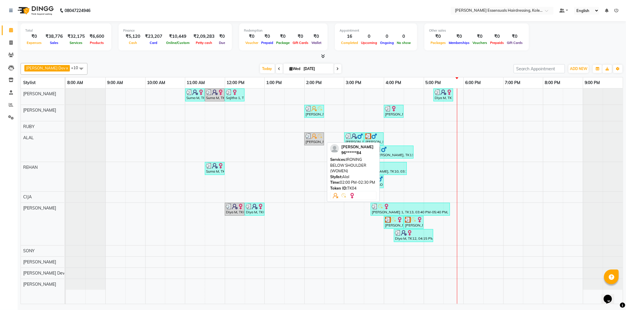
click at [315, 137] on img at bounding box center [314, 137] width 6 height 6
select select "3"
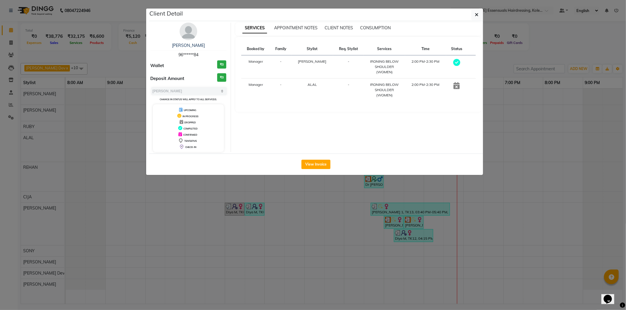
click at [305, 212] on ngb-modal-window "Client Detail [PERSON_NAME] 96******84 Wallet ₹0 Deposit Amount ₹0 Select MARK …" at bounding box center [313, 155] width 626 height 310
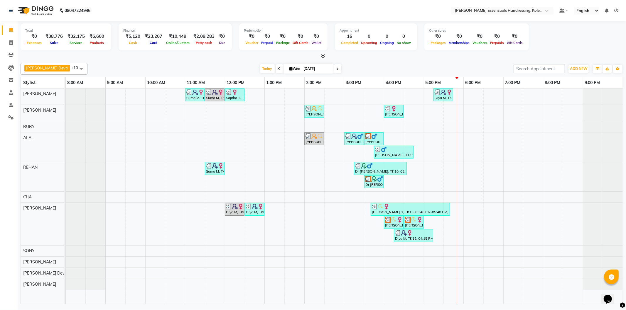
click at [455, 175] on div "Suma M, TK01, 11:00 AM-11:30 AM, IRONING SHOULDER LENGHTH (WOMEN) Suma M, TK01,…" at bounding box center [344, 197] width 557 height 216
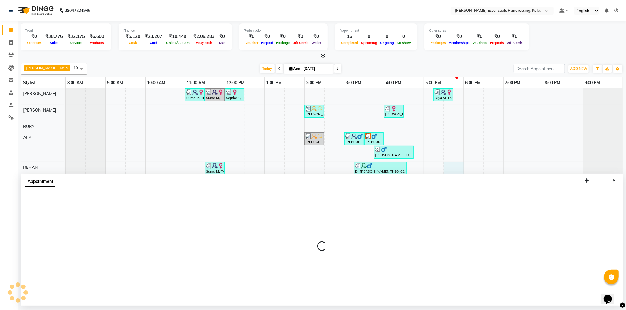
click at [455, 175] on div "Appointment" at bounding box center [322, 183] width 602 height 18
select select "79972"
select select "1050"
select select "tentative"
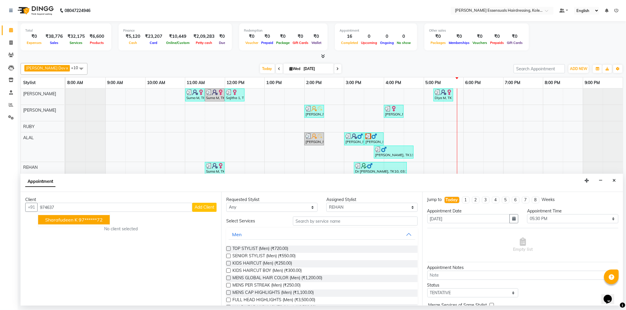
click at [98, 221] on ngb-highlight "97******72" at bounding box center [91, 220] width 24 height 6
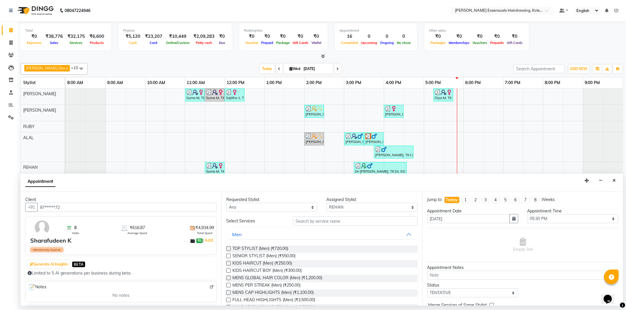
type input "97******72"
click at [310, 222] on input "text" at bounding box center [355, 221] width 124 height 9
click at [229, 255] on label at bounding box center [228, 256] width 4 height 4
click at [229, 255] on input "checkbox" at bounding box center [228, 257] width 4 height 4
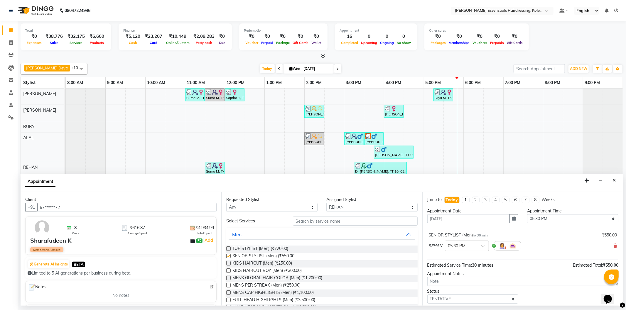
checkbox input "false"
click at [310, 222] on input "text" at bounding box center [355, 221] width 124 height 9
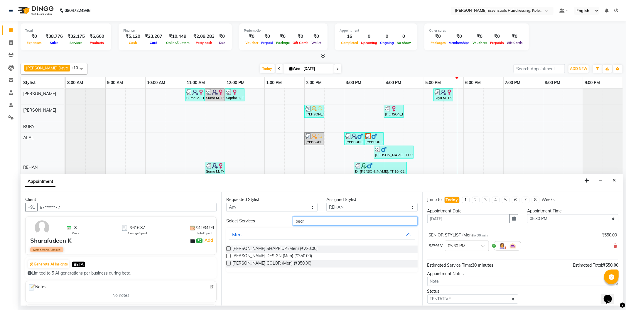
type input "bear"
click at [228, 249] on label at bounding box center [228, 249] width 4 height 4
click at [228, 249] on input "checkbox" at bounding box center [228, 250] width 4 height 4
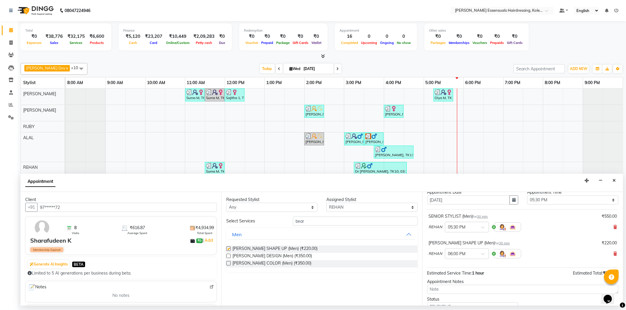
checkbox input "false"
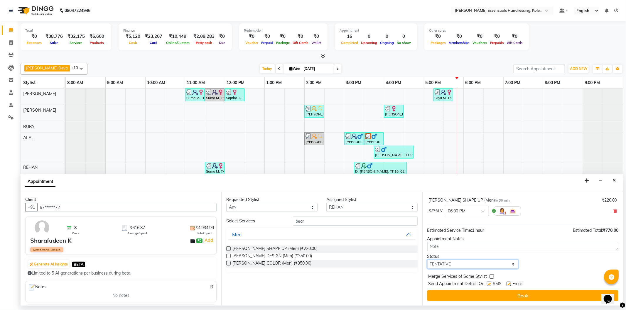
click at [451, 263] on select "Select TENTATIVE CONFIRM CHECK-IN UPCOMING" at bounding box center [472, 264] width 91 height 9
select select "check-in"
click at [427, 260] on select "Select TENTATIVE CONFIRM CHECK-IN UPCOMING" at bounding box center [472, 264] width 91 height 9
click at [458, 298] on button "Book" at bounding box center [522, 296] width 191 height 11
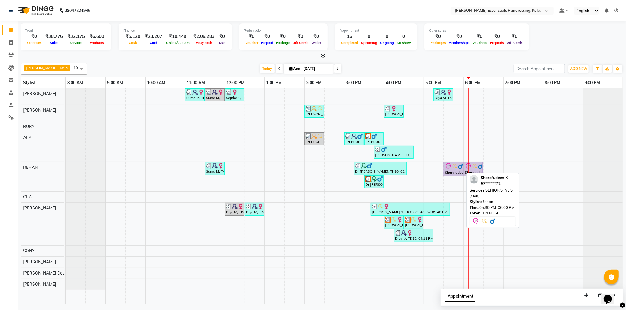
click at [453, 165] on img at bounding box center [455, 167] width 6 height 6
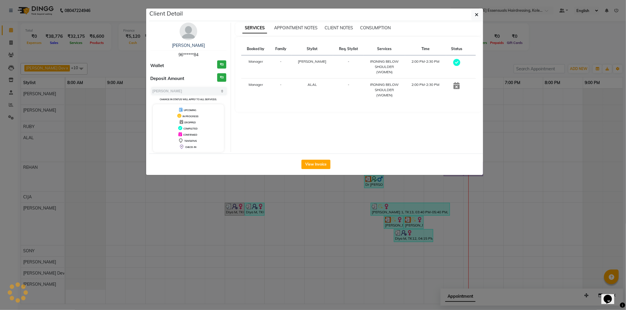
select select "8"
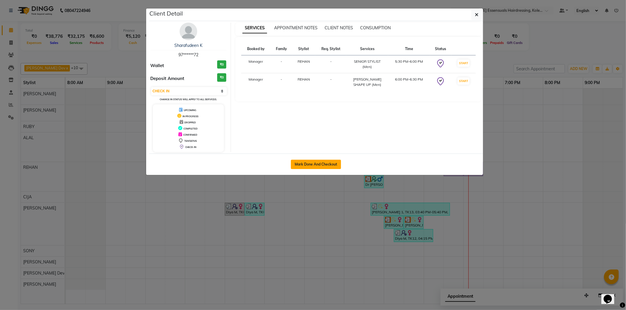
click at [335, 165] on button "Mark Done And Checkout" at bounding box center [316, 164] width 50 height 9
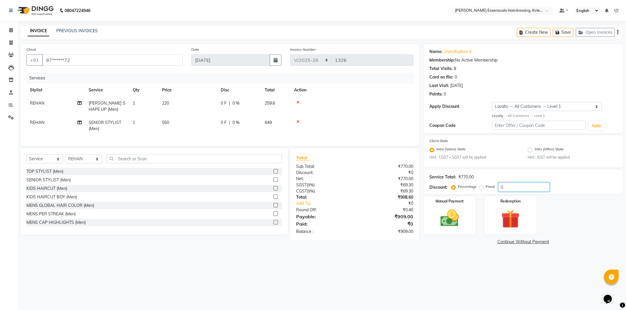
click at [499, 188] on input "0" at bounding box center [523, 187] width 51 height 9
click at [457, 209] on img at bounding box center [449, 218] width 31 height 22
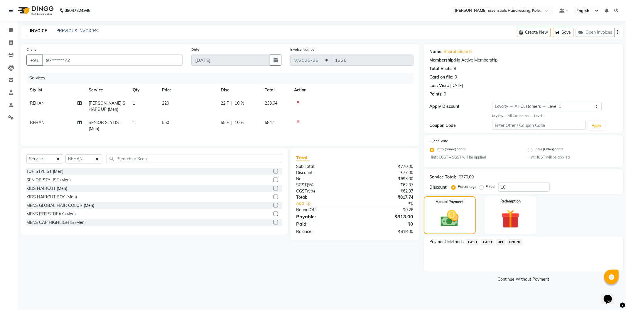
click at [503, 244] on span "UPI" at bounding box center [500, 242] width 9 height 7
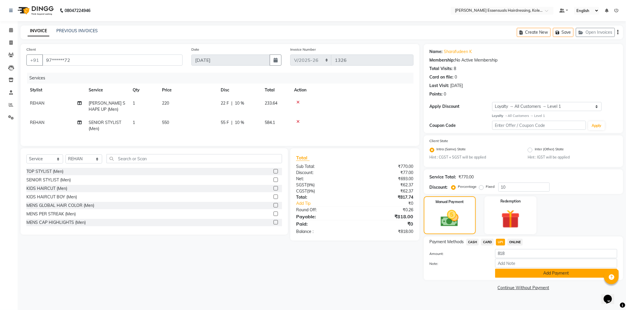
click at [505, 271] on button "Add Payment" at bounding box center [556, 273] width 122 height 9
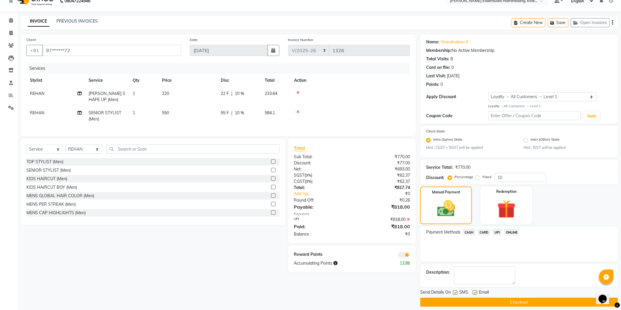
scroll to position [15, 0]
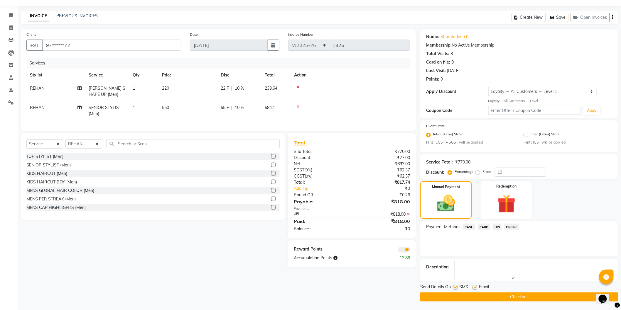
click at [484, 297] on button "Checkout" at bounding box center [519, 297] width 198 height 9
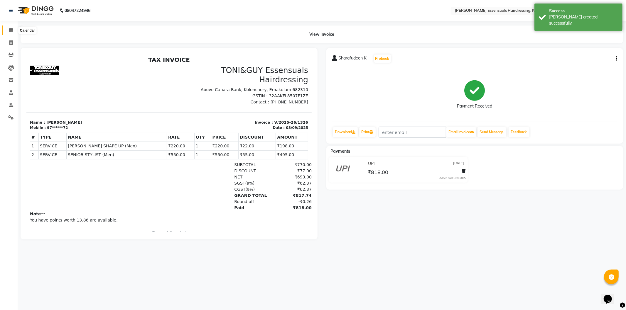
click at [8, 29] on span at bounding box center [11, 30] width 10 height 7
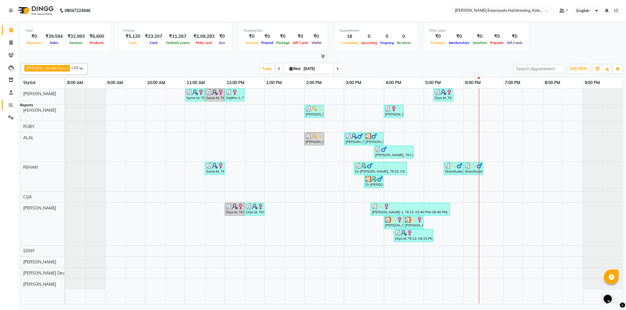
click at [11, 107] on icon at bounding box center [11, 105] width 4 height 4
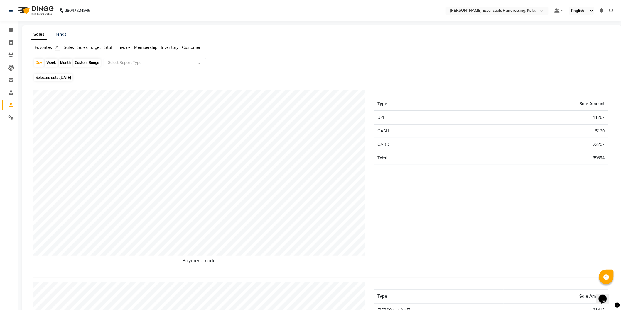
click at [104, 46] on span "Staff" at bounding box center [108, 47] width 9 height 5
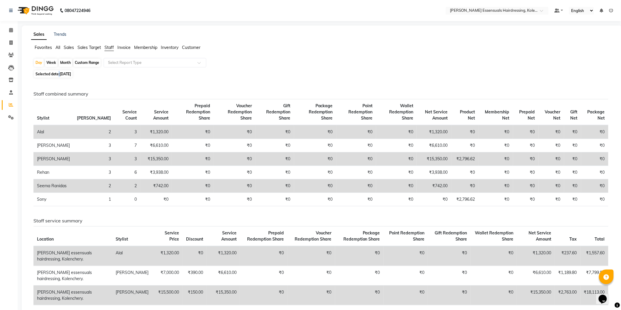
click at [59, 73] on span "Selected date: [DATE]" at bounding box center [53, 73] width 38 height 7
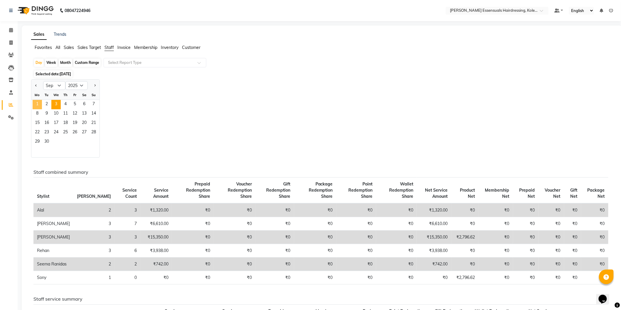
click at [40, 104] on span "1" at bounding box center [37, 104] width 9 height 9
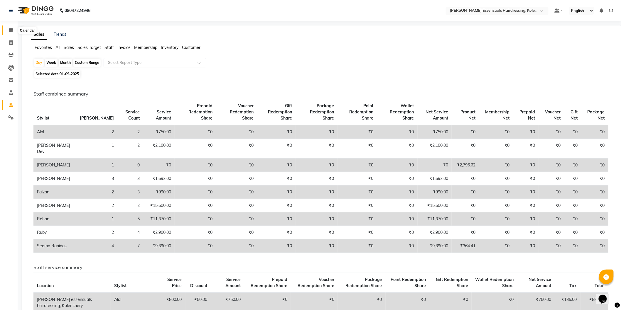
click at [12, 29] on icon at bounding box center [11, 30] width 4 height 4
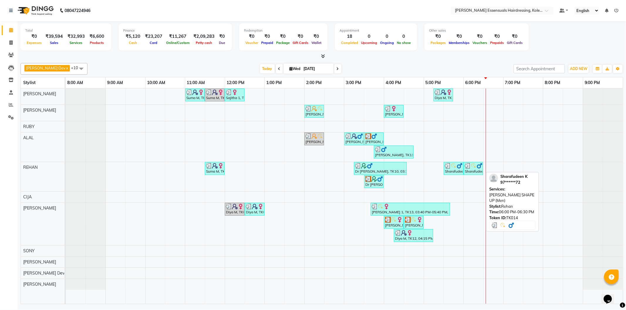
click at [474, 169] on div "Sharafudeen K, TK14, 06:00 PM-06:30 PM, [PERSON_NAME] SHAPE UP (Men)" at bounding box center [473, 168] width 18 height 11
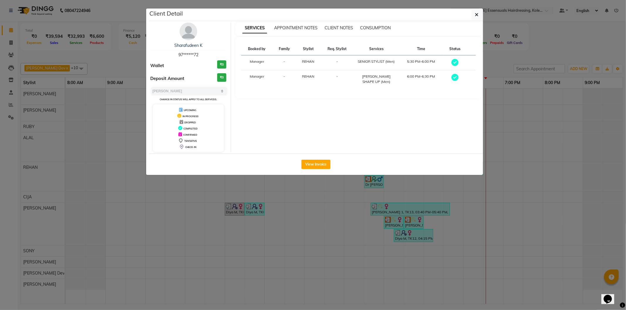
click at [473, 233] on ngb-modal-window "Client Detail Sharafudeen K 97******72 Wallet ₹0 Deposit Amount ₹0 Select MARK …" at bounding box center [313, 155] width 626 height 310
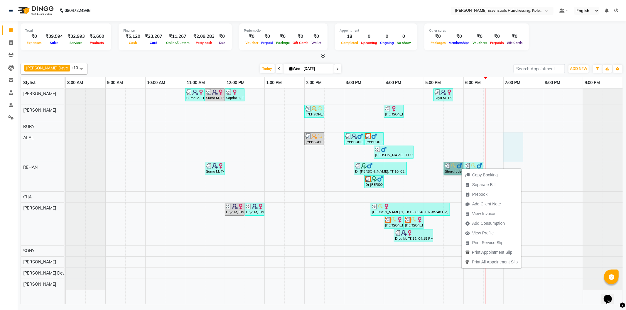
click at [521, 139] on div "Suma M, TK01, 11:00 AM-11:30 AM, IRONING SHOULDER LENGHTH (WOMEN) Suma M, TK01,…" at bounding box center [344, 197] width 557 height 216
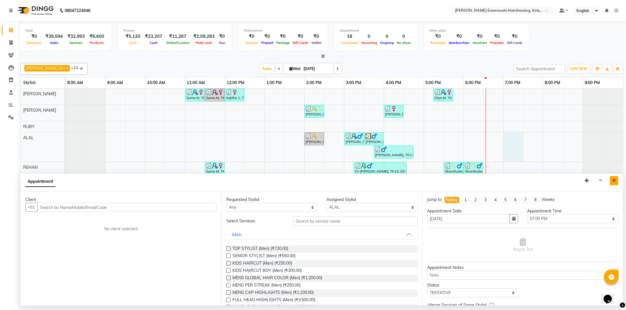
click at [613, 178] on button "Close" at bounding box center [614, 180] width 9 height 9
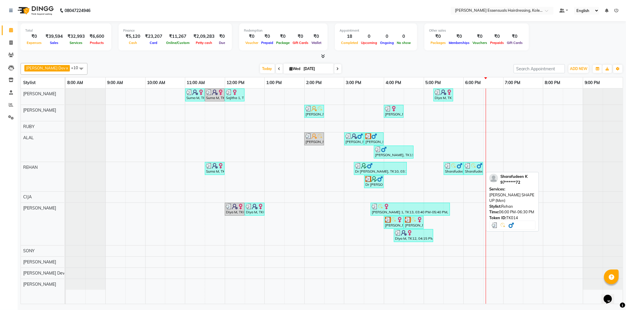
click at [470, 167] on img at bounding box center [468, 166] width 6 height 6
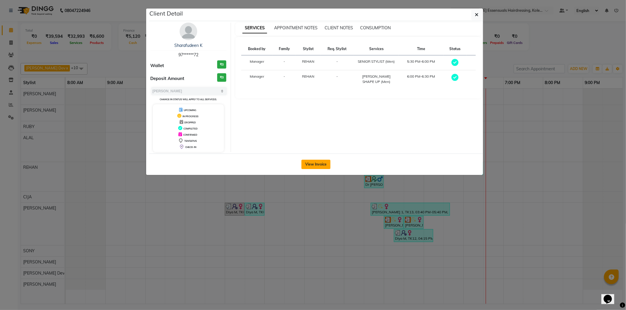
click at [312, 162] on button "View Invoice" at bounding box center [315, 164] width 29 height 9
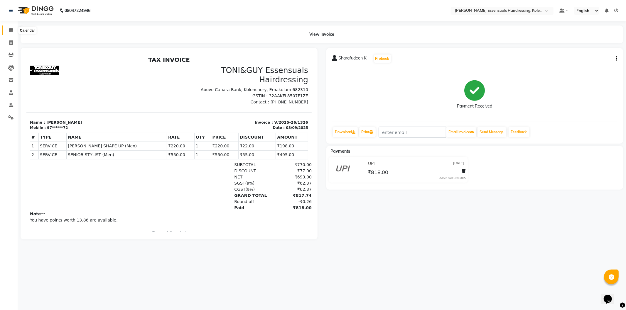
click at [10, 28] on icon at bounding box center [11, 30] width 4 height 4
